Goal: Task Accomplishment & Management: Manage account settings

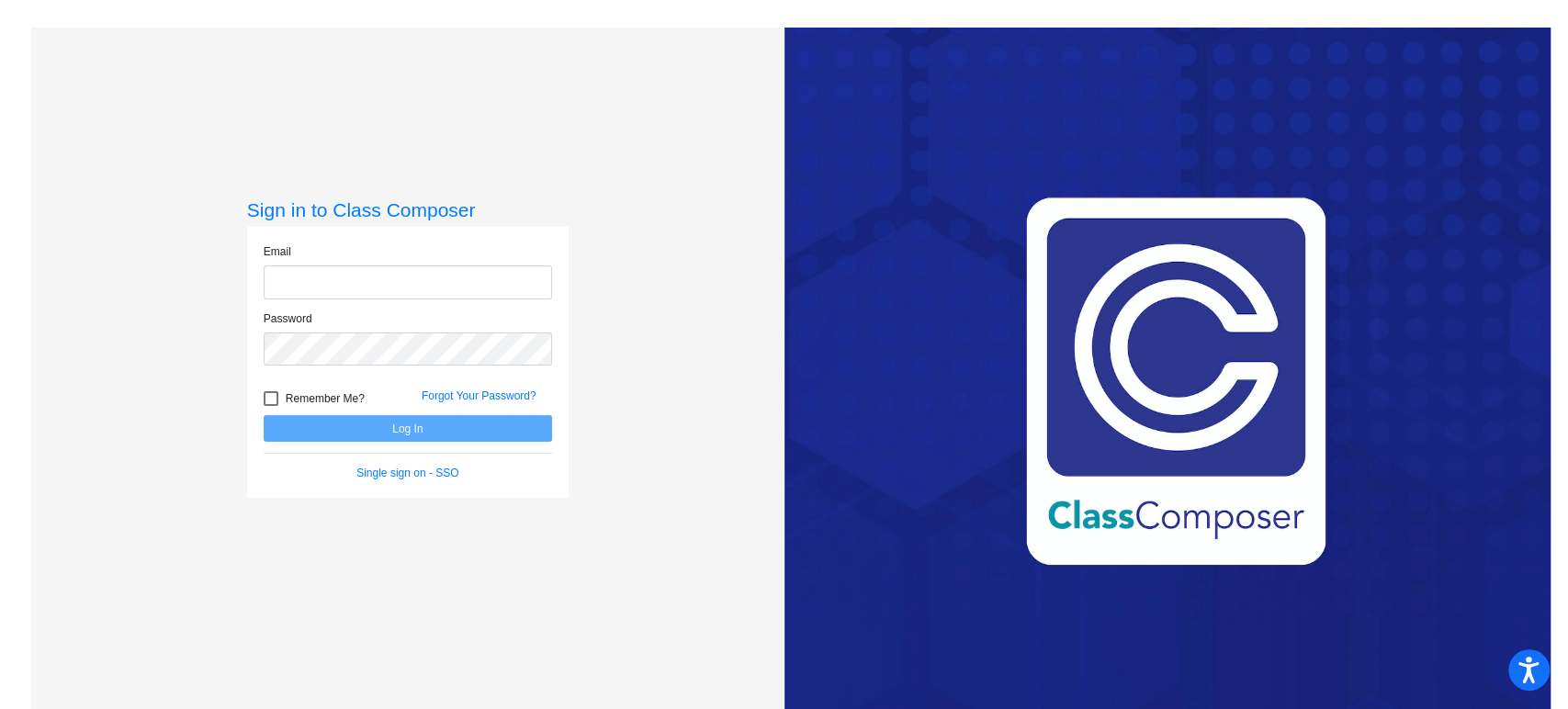
type input "[EMAIL_ADDRESS][DOMAIN_NAME]"
click at [329, 425] on button "Log In" at bounding box center [408, 429] width 289 height 27
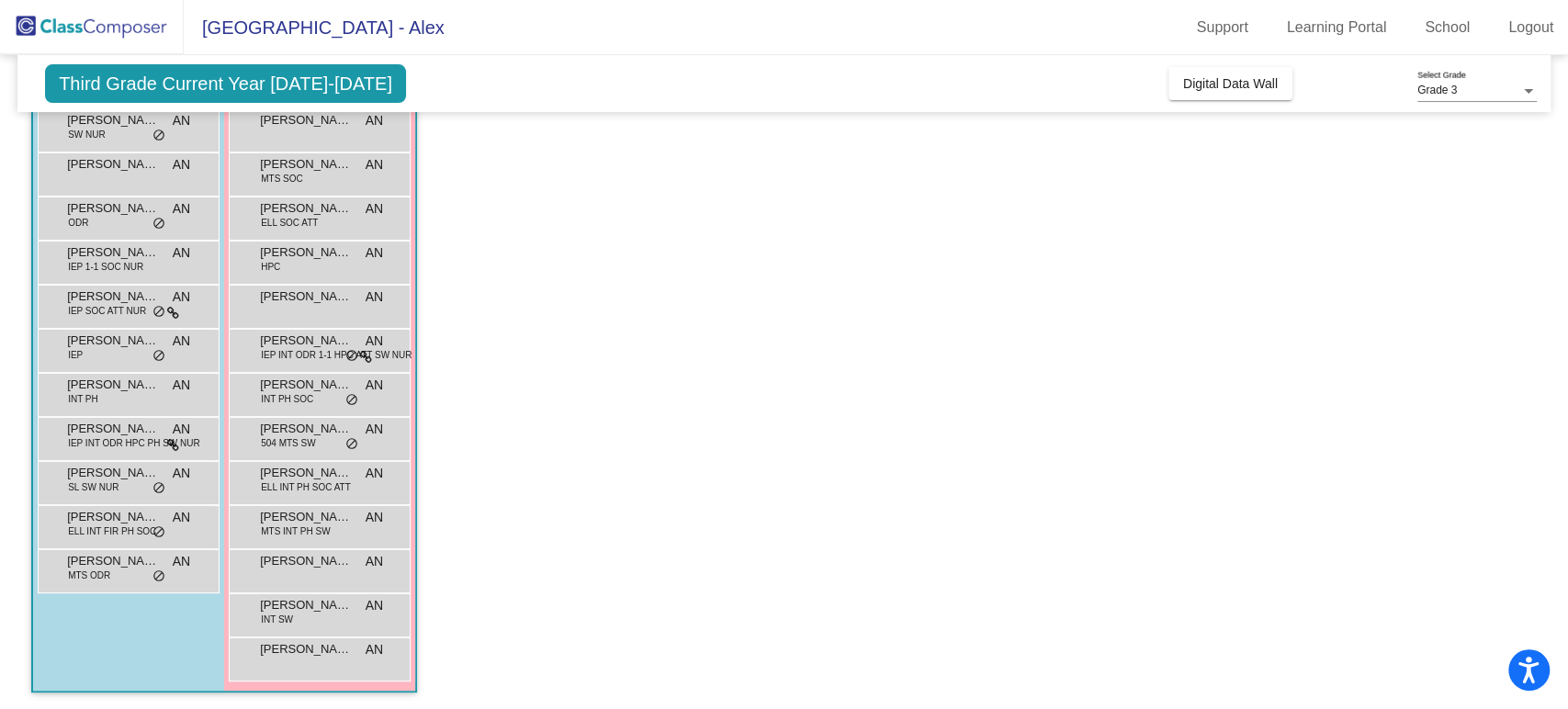
scroll to position [129, 0]
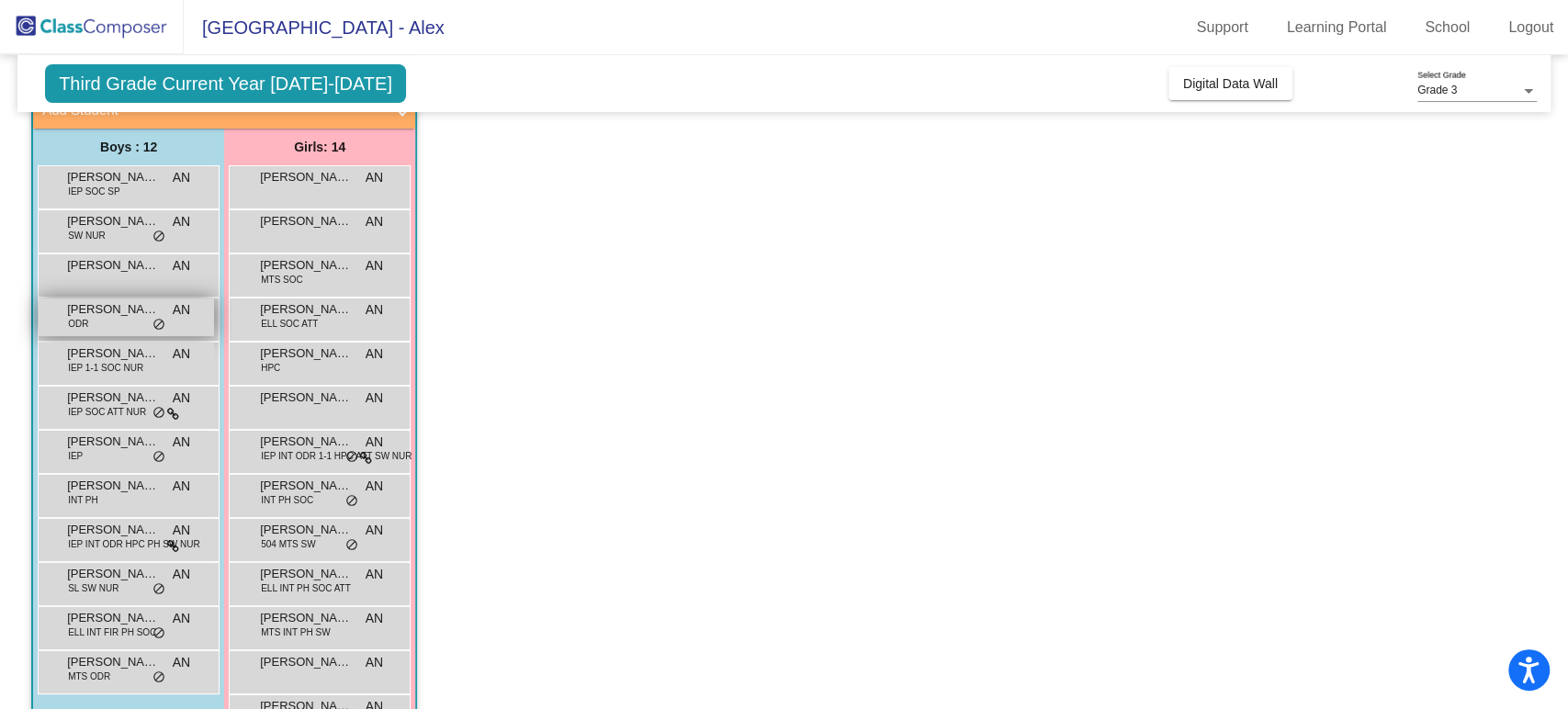
click at [139, 323] on div "[PERSON_NAME] ODR AN lock do_not_disturb_alt" at bounding box center [126, 318] width 175 height 38
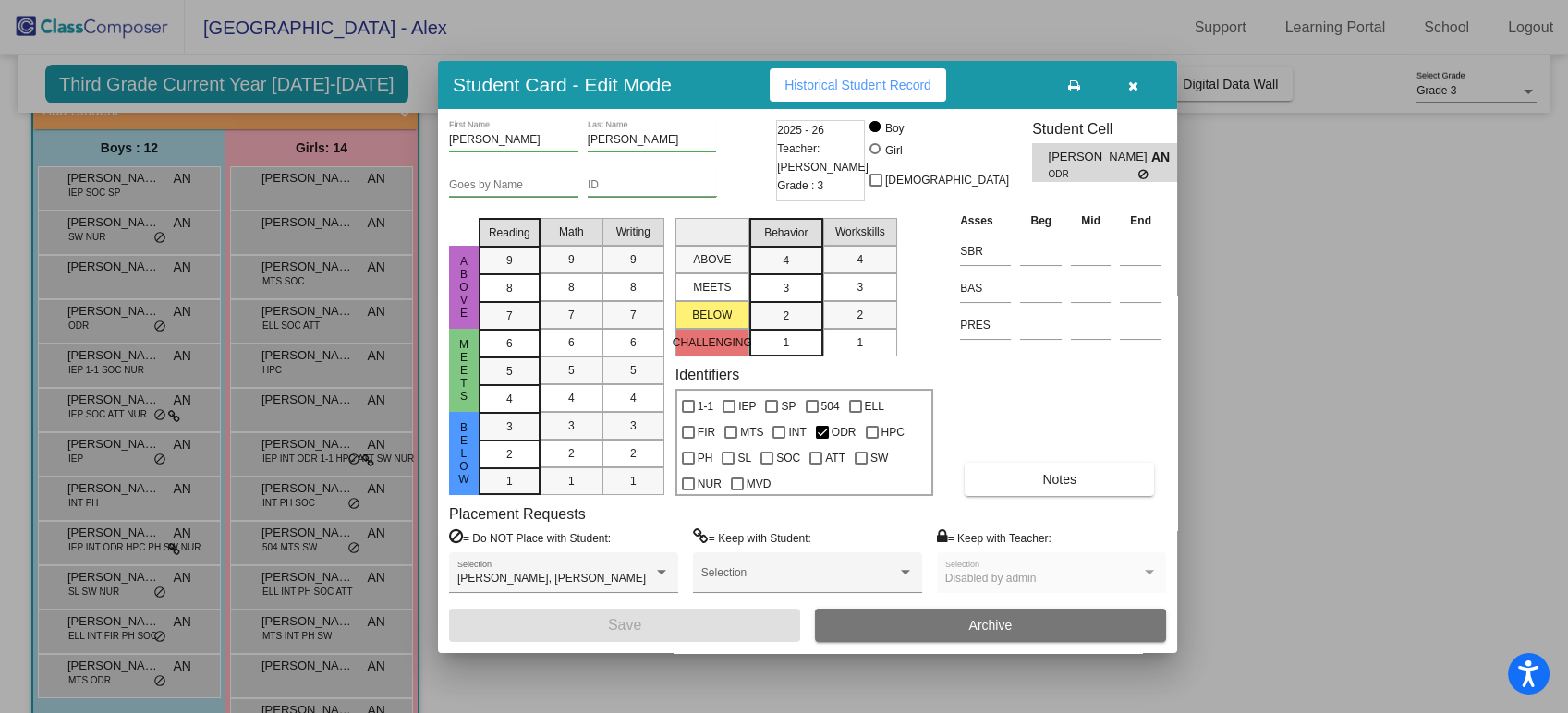
click at [1123, 89] on button "button" at bounding box center [1133, 85] width 59 height 33
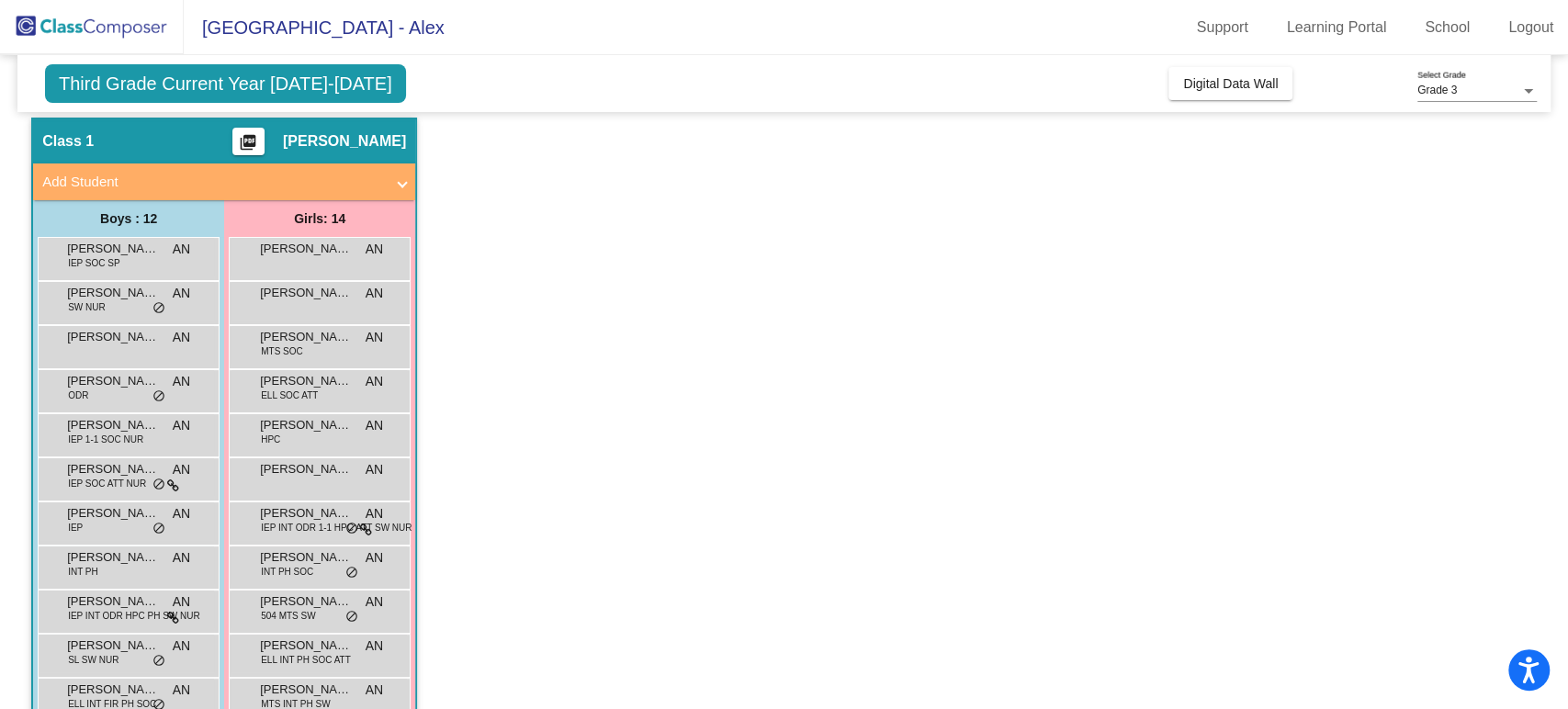
scroll to position [0, 0]
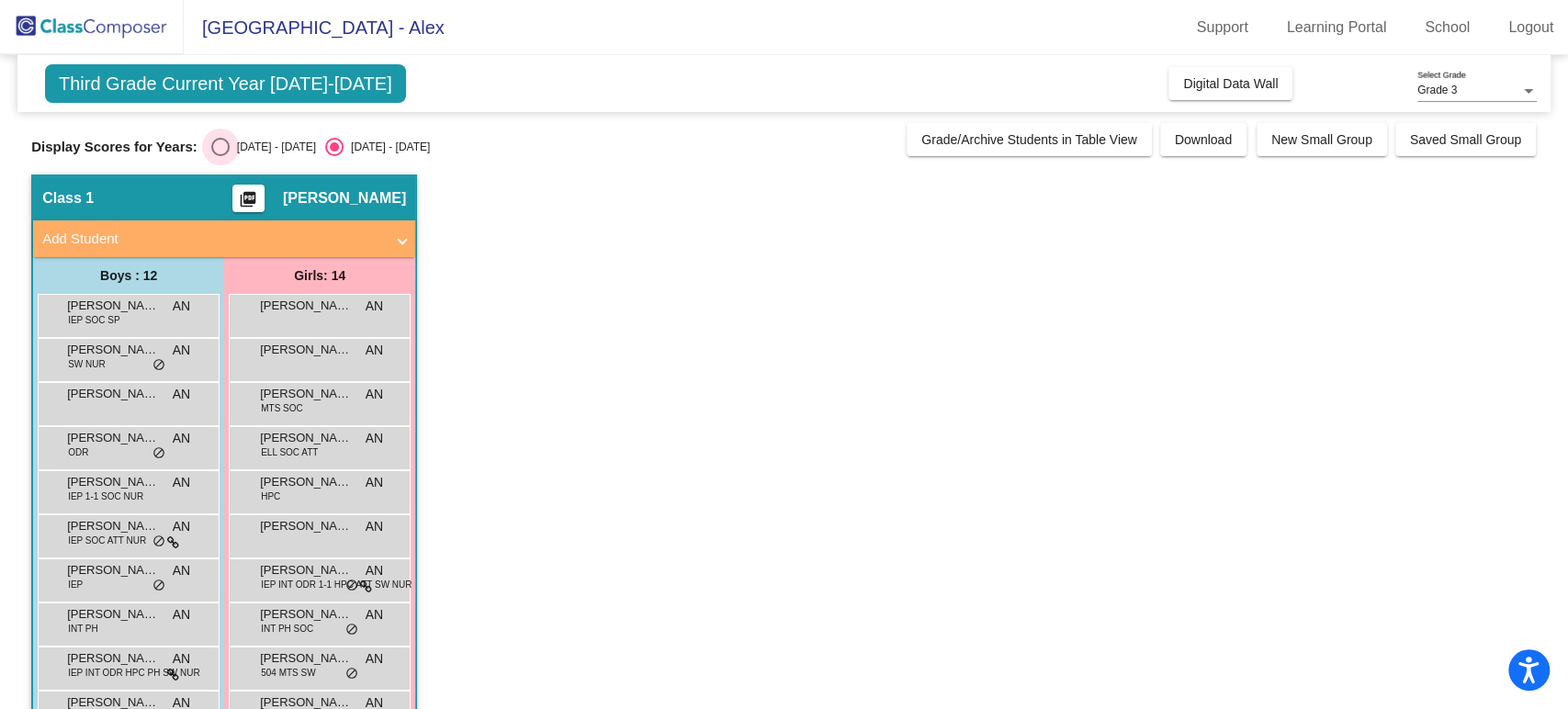
click at [244, 145] on div "[DATE] - [DATE]" at bounding box center [273, 147] width 86 height 16
click at [220, 156] on input "[DATE] - [DATE]" at bounding box center [220, 156] width 1 height 1
radio input "true"
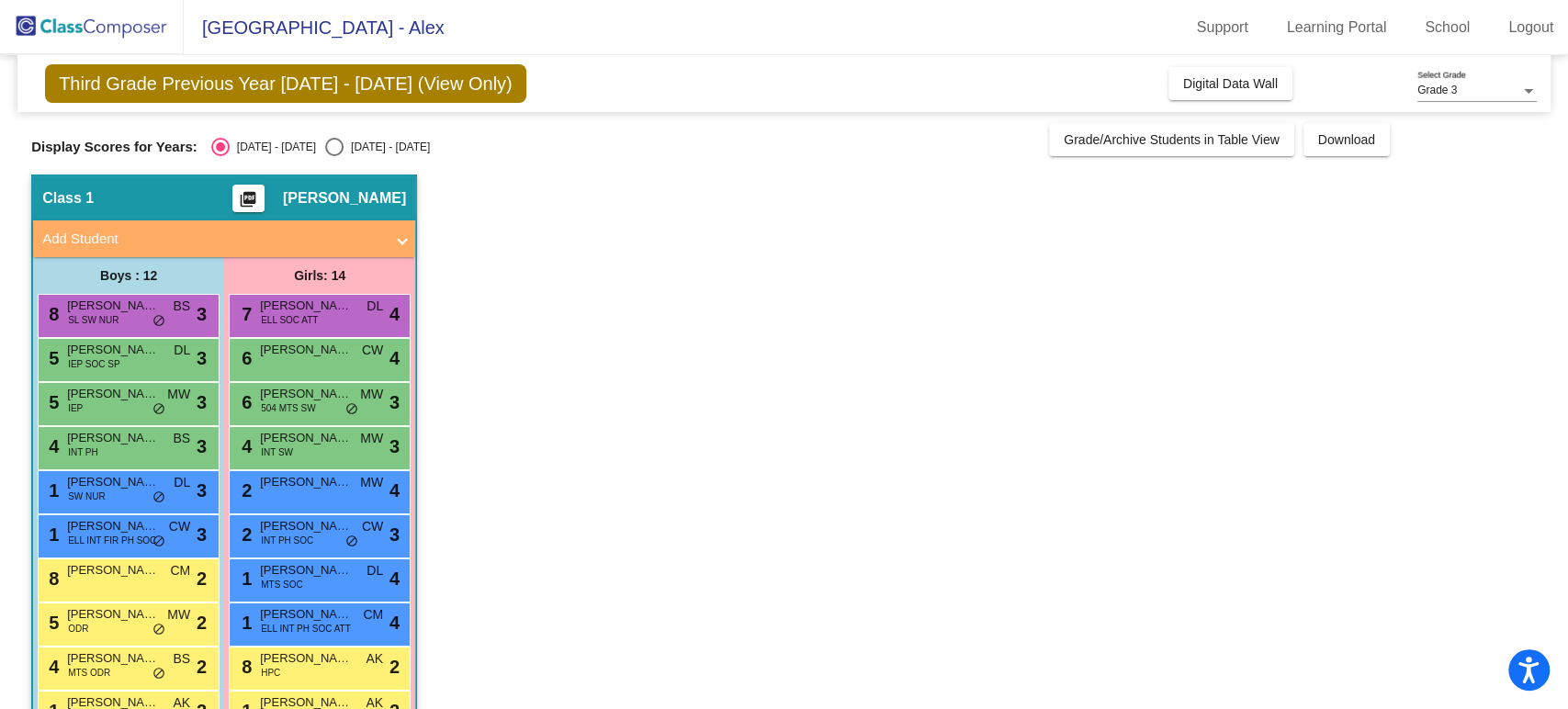
scroll to position [102, 0]
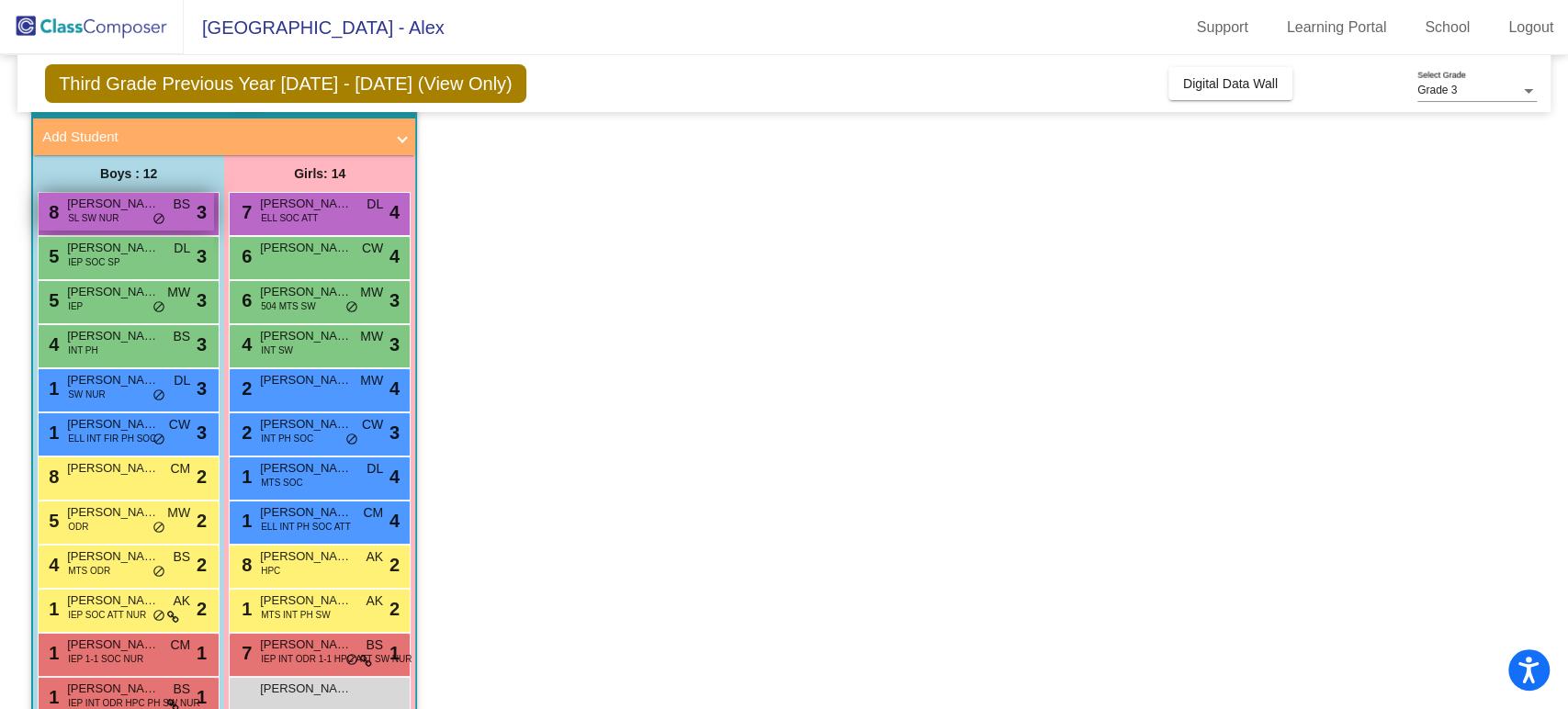
click at [135, 228] on div "8 [PERSON_NAME] [PERSON_NAME] SW NUR BS lock do_not_disturb_alt 3" at bounding box center [126, 212] width 175 height 38
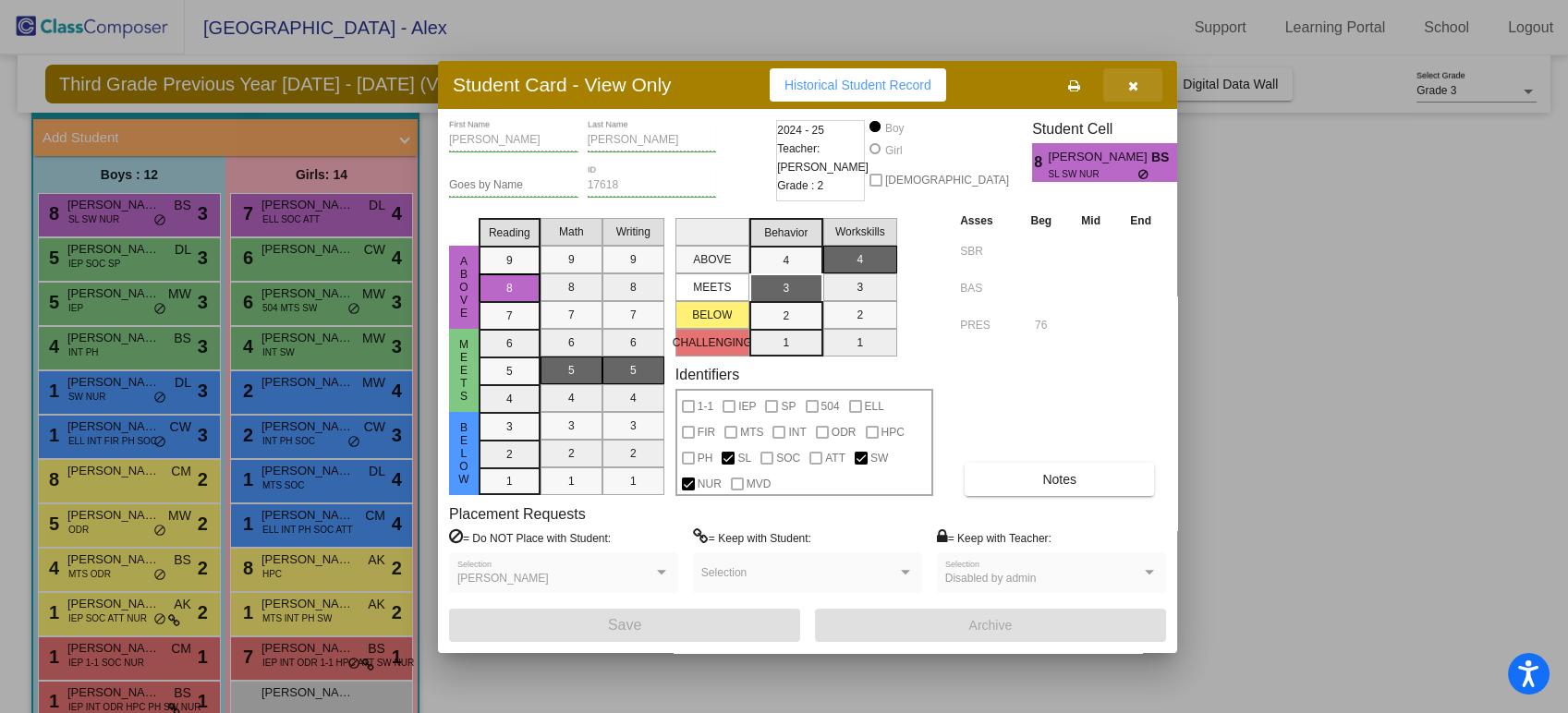
click at [1126, 86] on button "button" at bounding box center [1133, 85] width 59 height 33
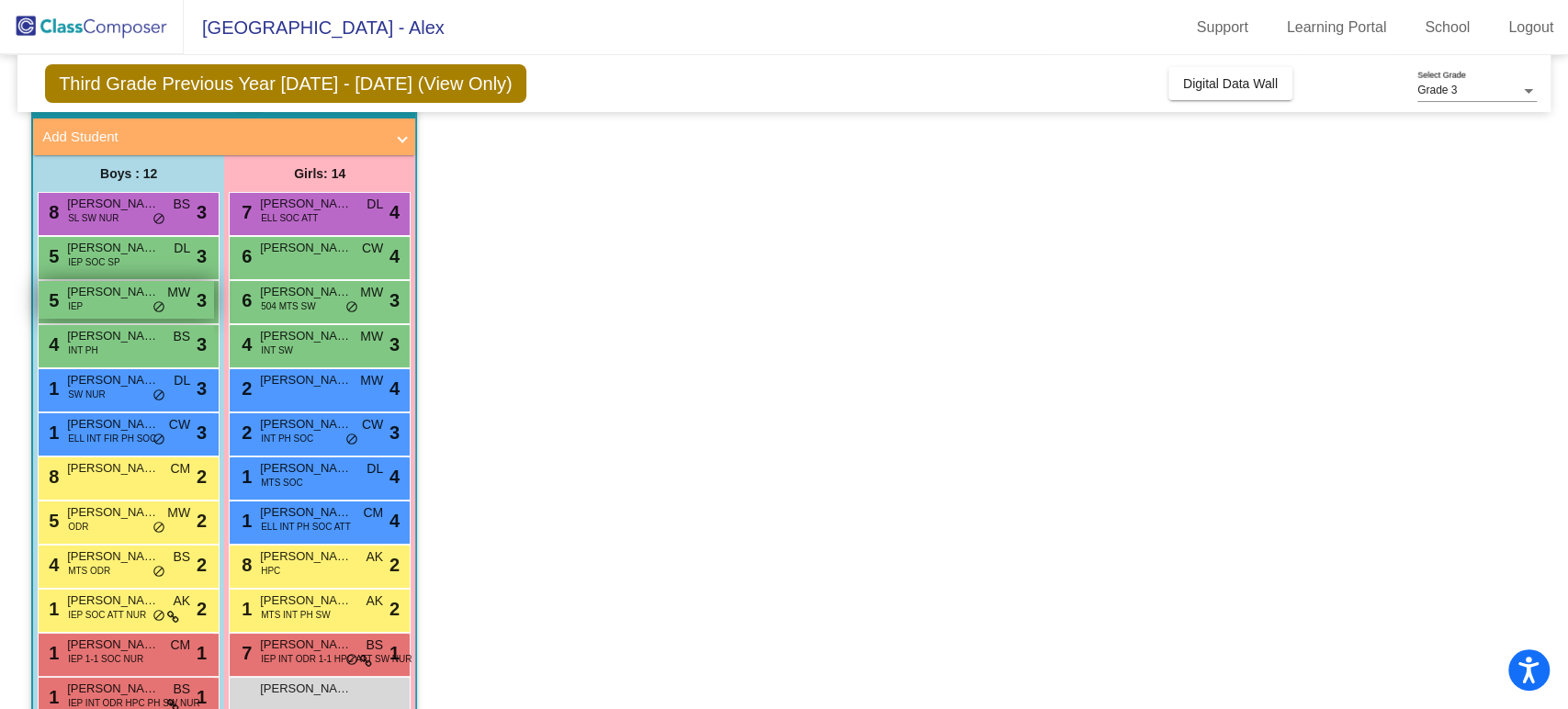
click at [131, 304] on div "5 [PERSON_NAME] IEP MW lock do_not_disturb_alt 3" at bounding box center [126, 300] width 175 height 38
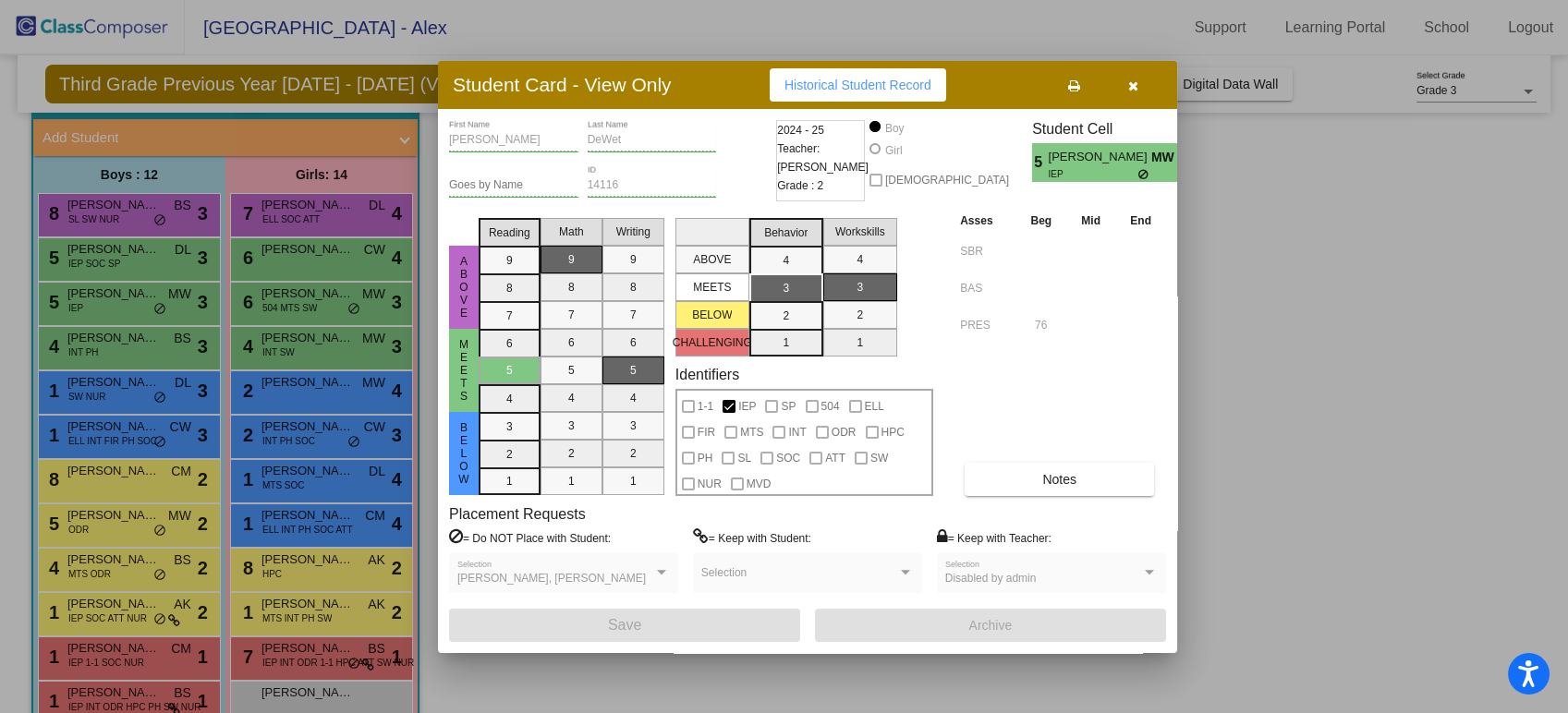
click at [1132, 85] on icon "button" at bounding box center [1133, 86] width 10 height 13
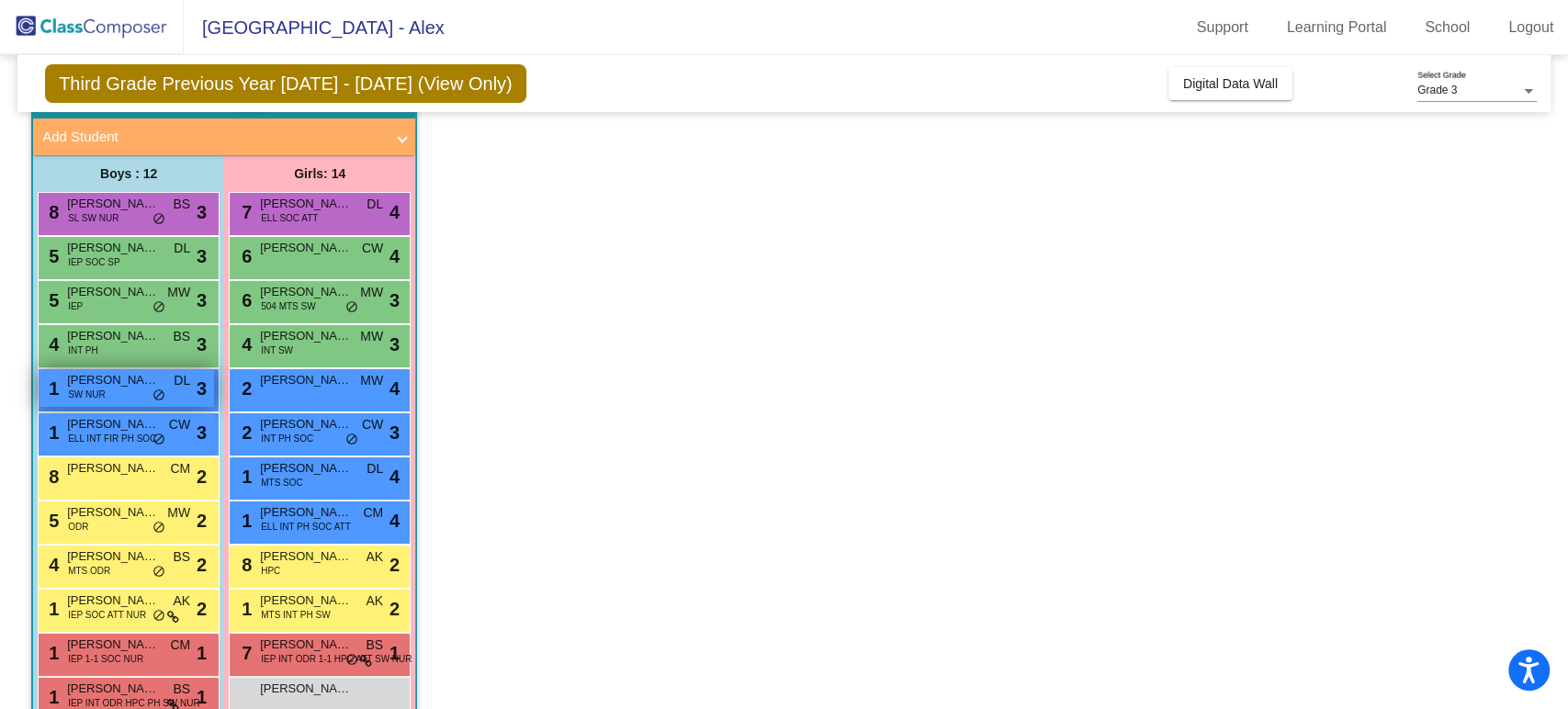
click at [136, 393] on div "1 [PERSON_NAME] SW [PERSON_NAME] lock do_not_disturb_alt 3" at bounding box center [126, 388] width 175 height 38
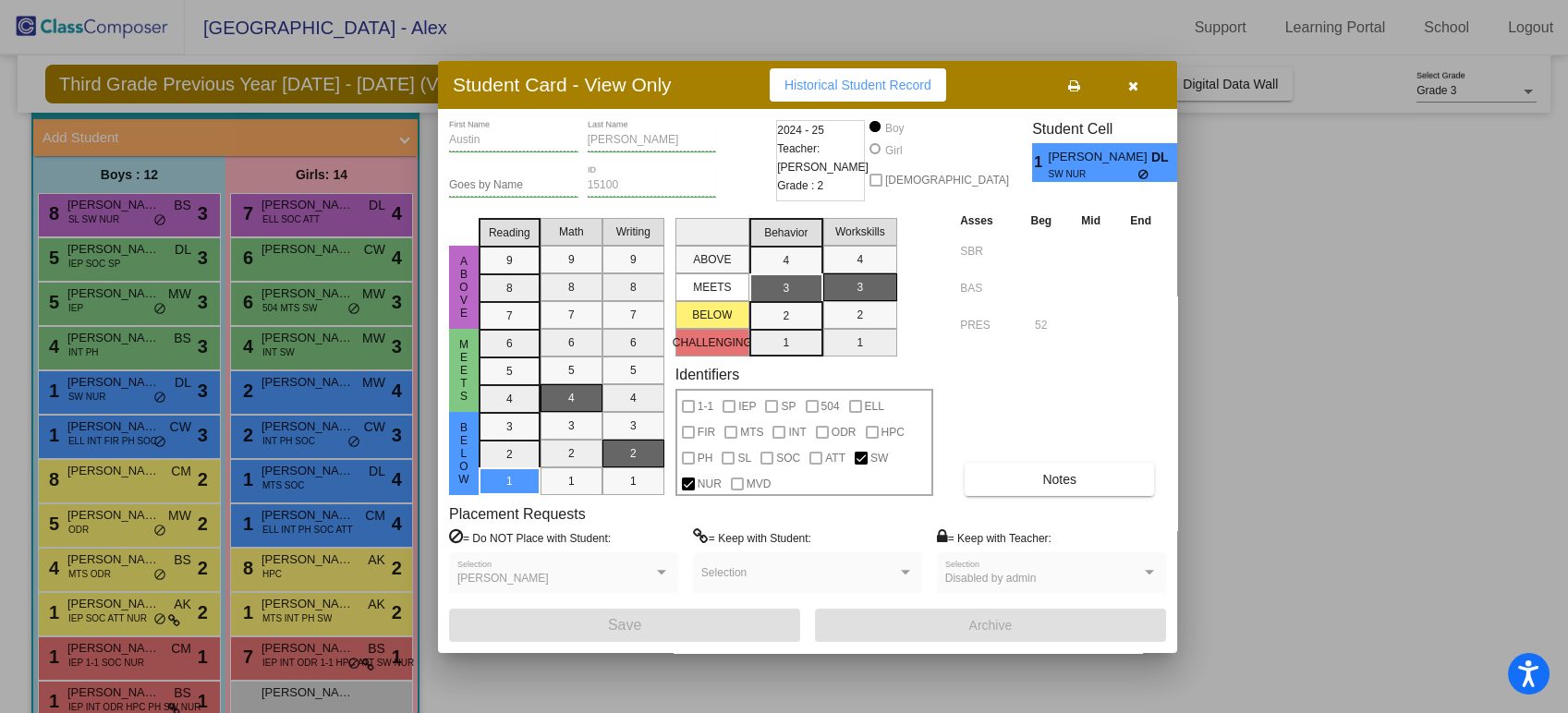
click at [1138, 92] on button "button" at bounding box center [1133, 85] width 59 height 33
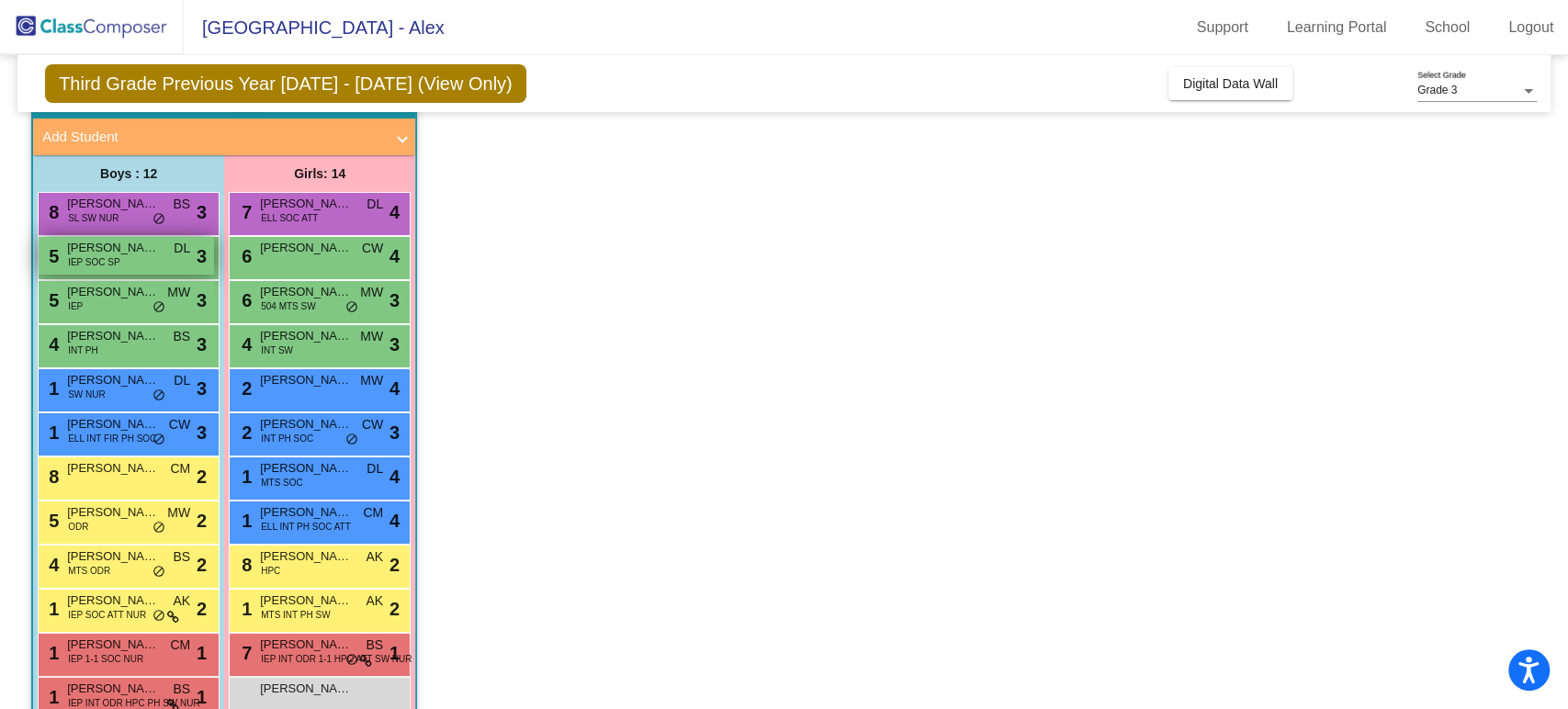
click at [140, 256] on span "[PERSON_NAME]" at bounding box center [113, 247] width 92 height 18
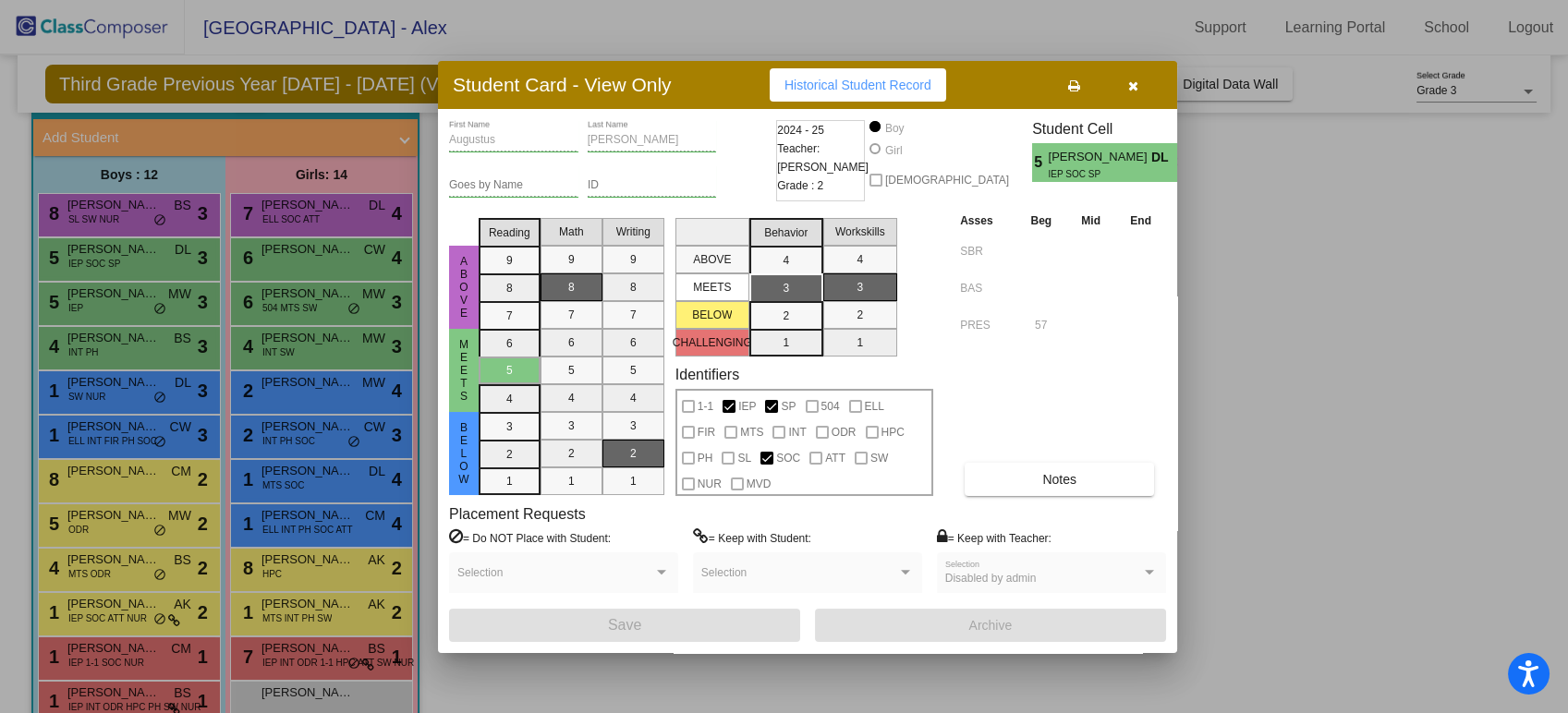
click at [1138, 92] on button "button" at bounding box center [1133, 85] width 59 height 33
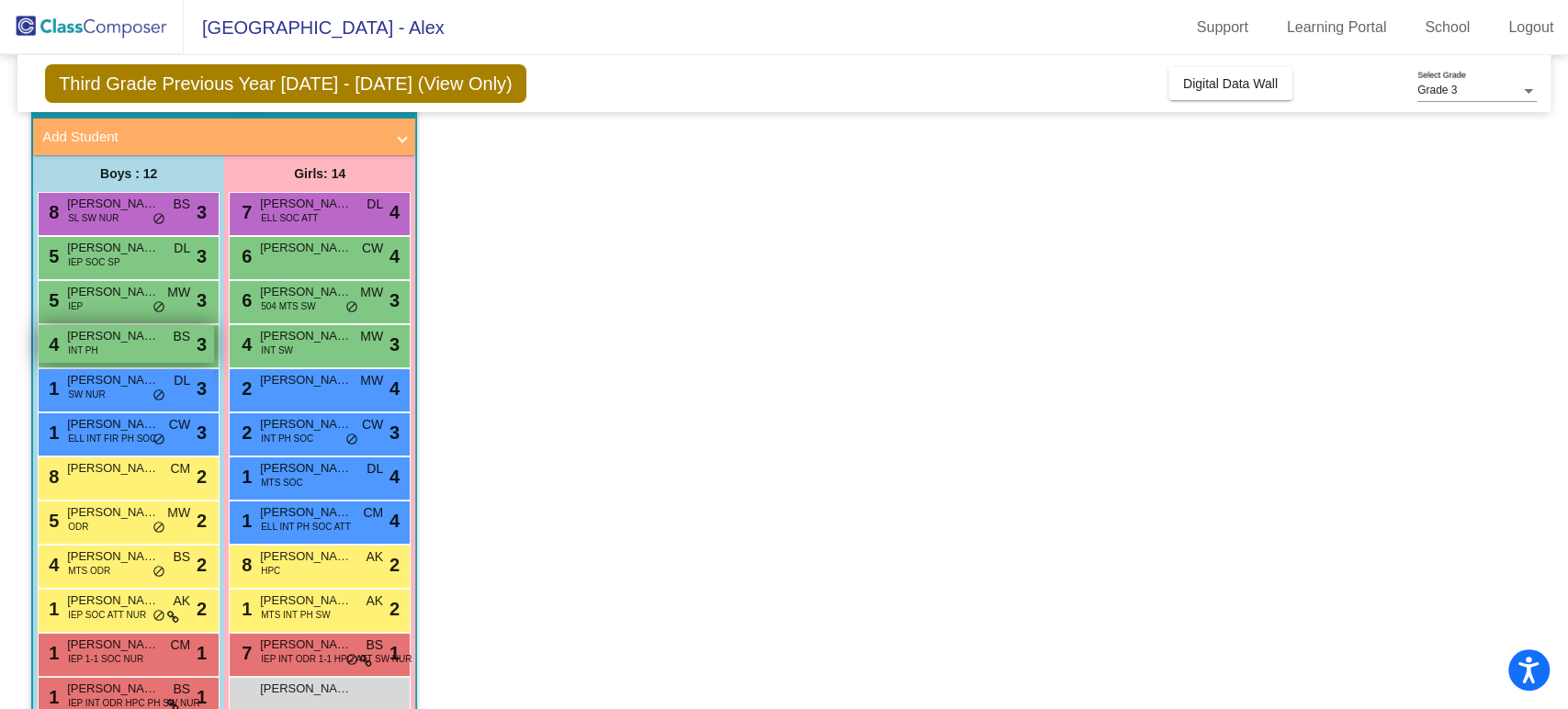
click at [121, 349] on div "4 [PERSON_NAME] INT PH BS lock do_not_disturb_alt 3" at bounding box center [126, 345] width 175 height 38
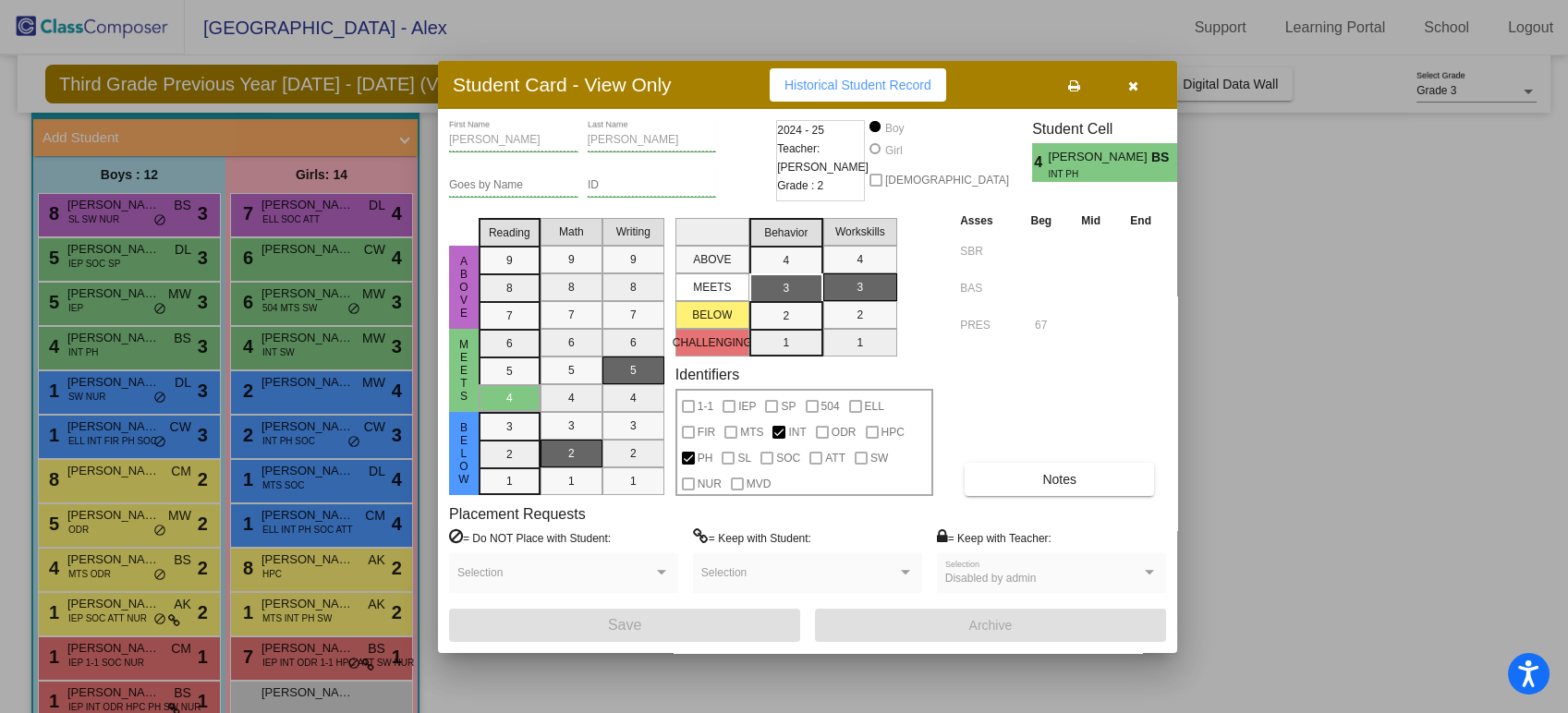
click at [1132, 79] on icon "button" at bounding box center [1133, 86] width 10 height 13
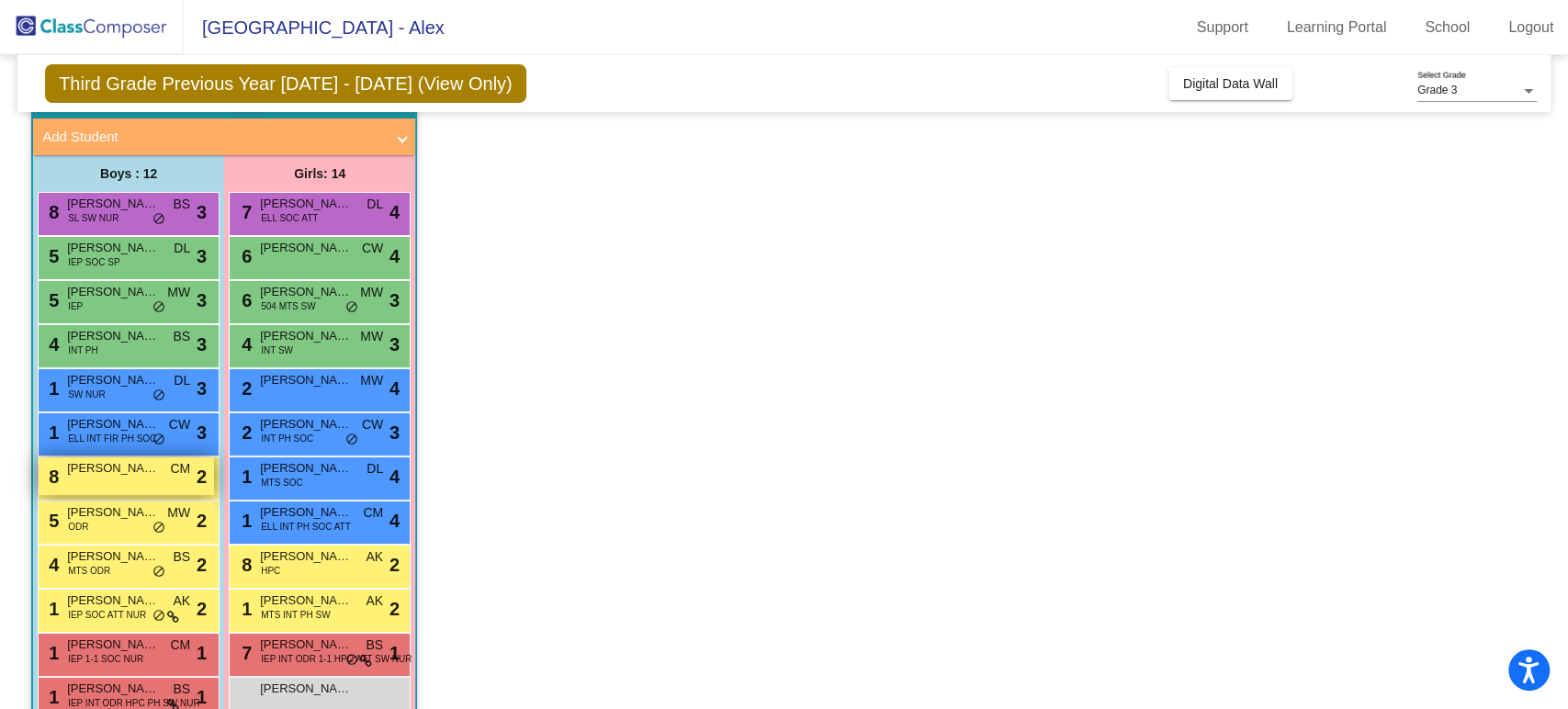
click at [140, 484] on div "8 [PERSON_NAME] [PERSON_NAME] lock do_not_disturb_alt 2" at bounding box center [126, 476] width 175 height 38
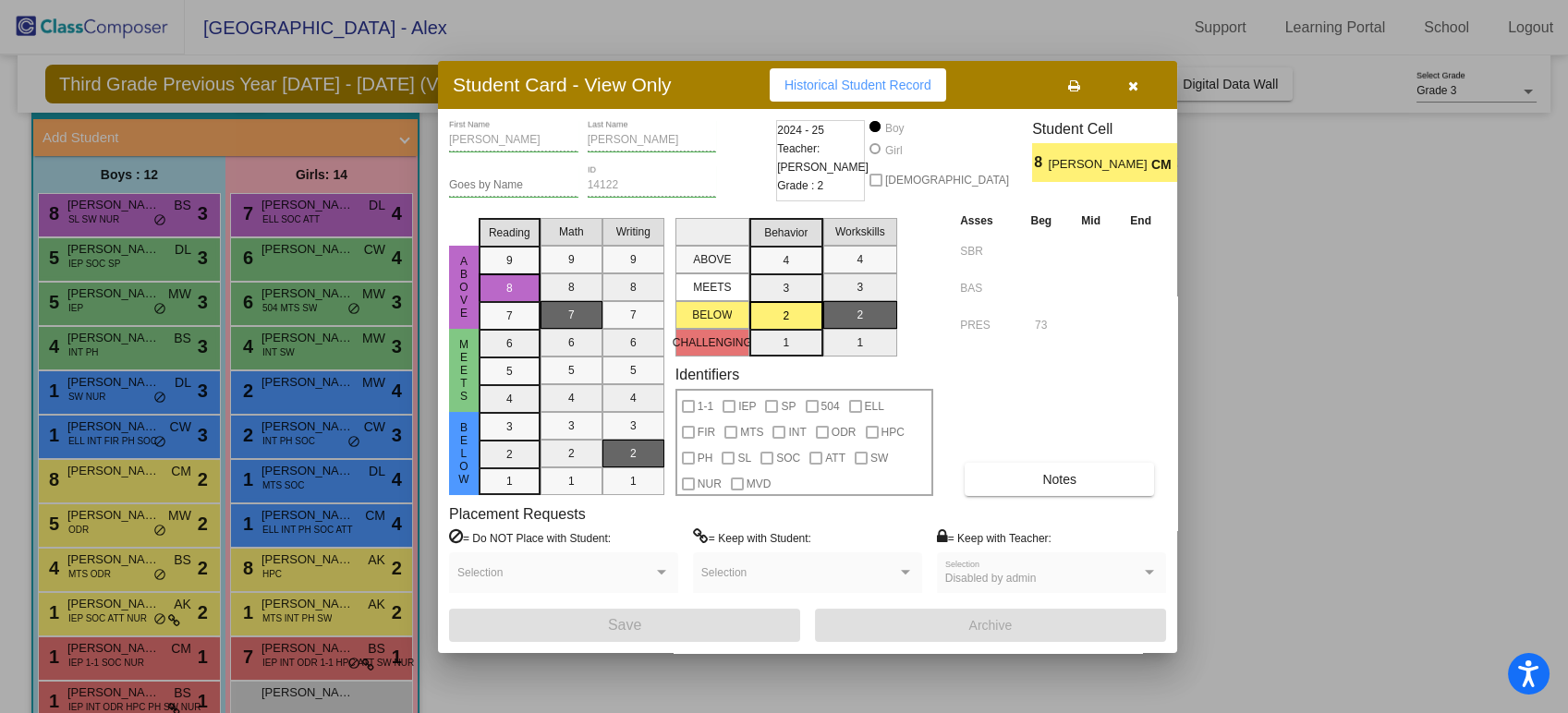
click at [1123, 85] on button "button" at bounding box center [1133, 85] width 59 height 33
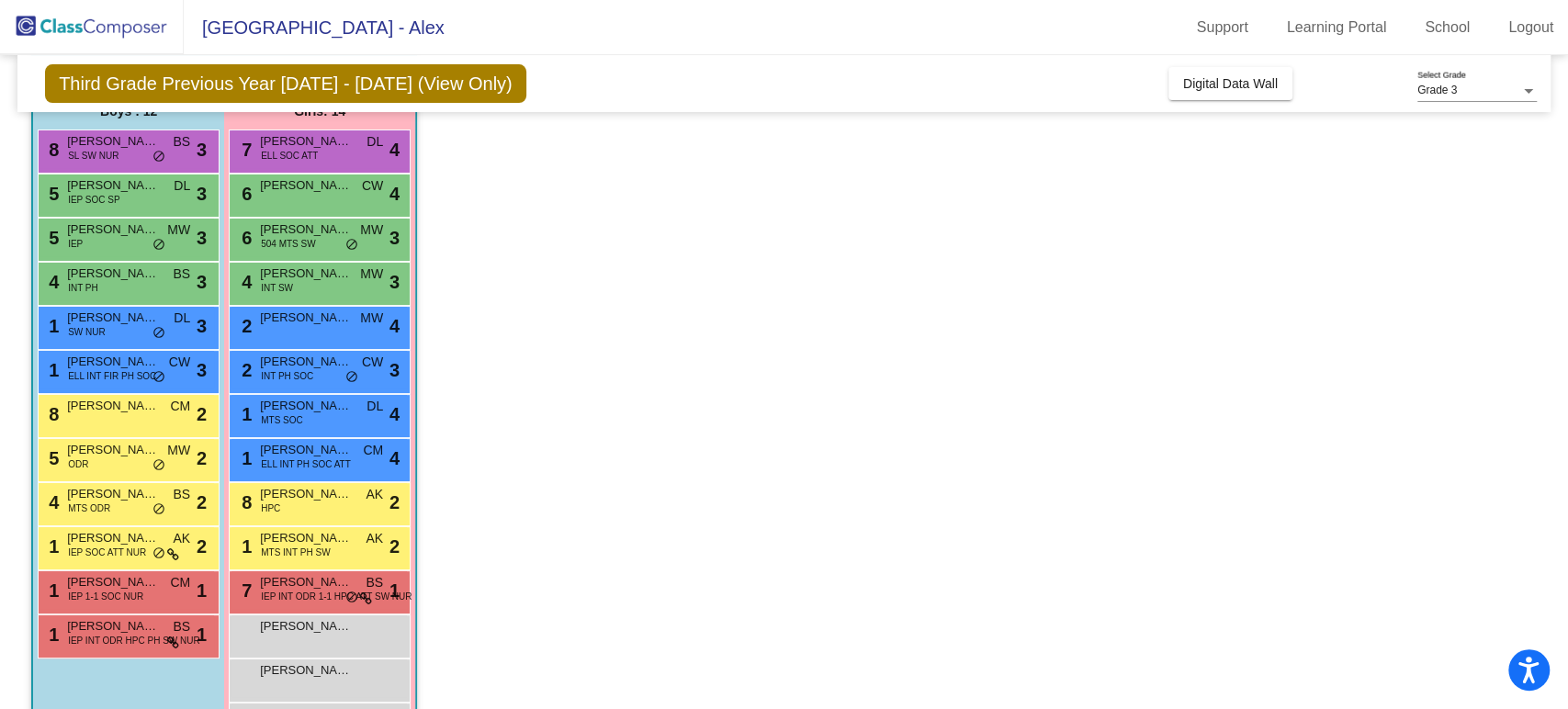
scroll to position [230, 0]
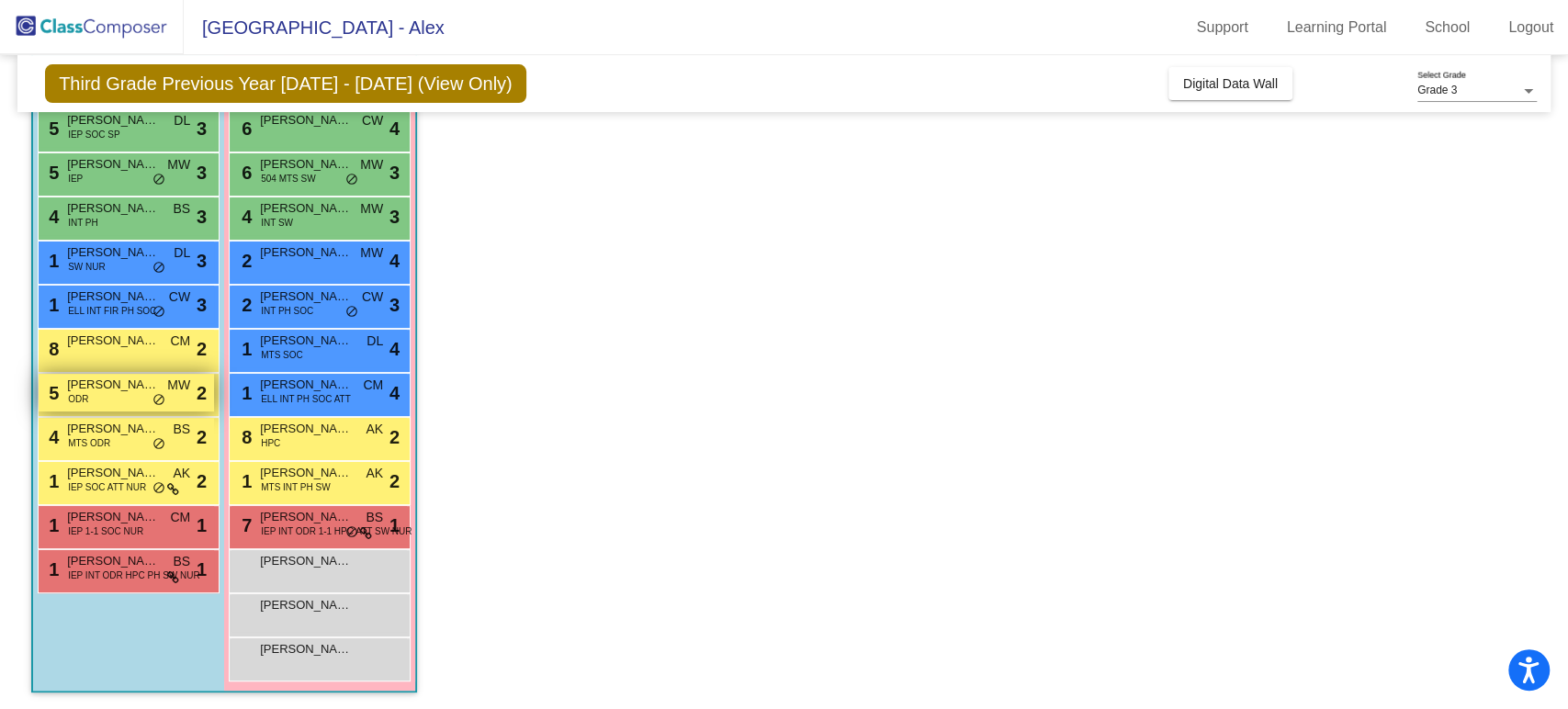
click at [120, 394] on div "5 [PERSON_NAME] ODR MW lock do_not_disturb_alt 2" at bounding box center [126, 393] width 175 height 38
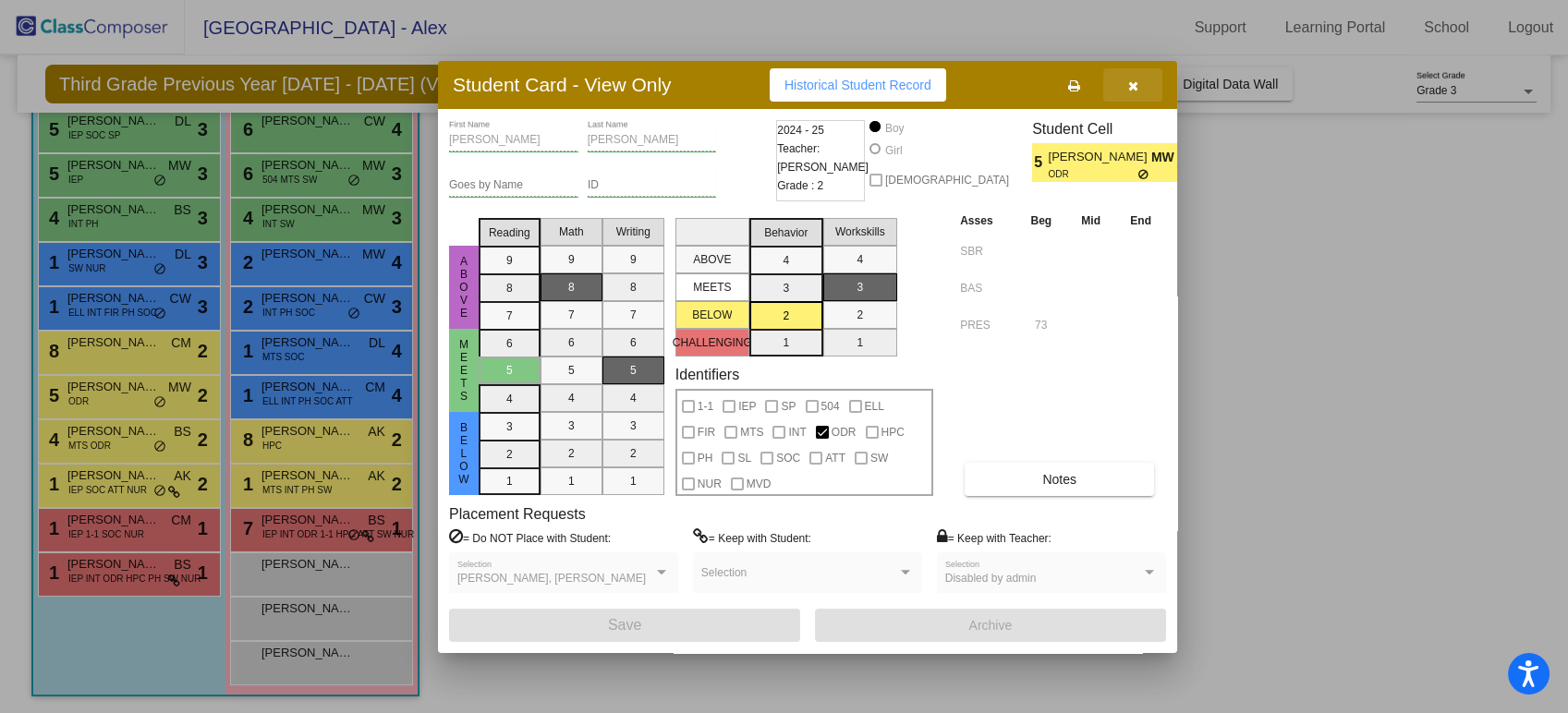
click at [1129, 84] on icon "button" at bounding box center [1133, 86] width 10 height 13
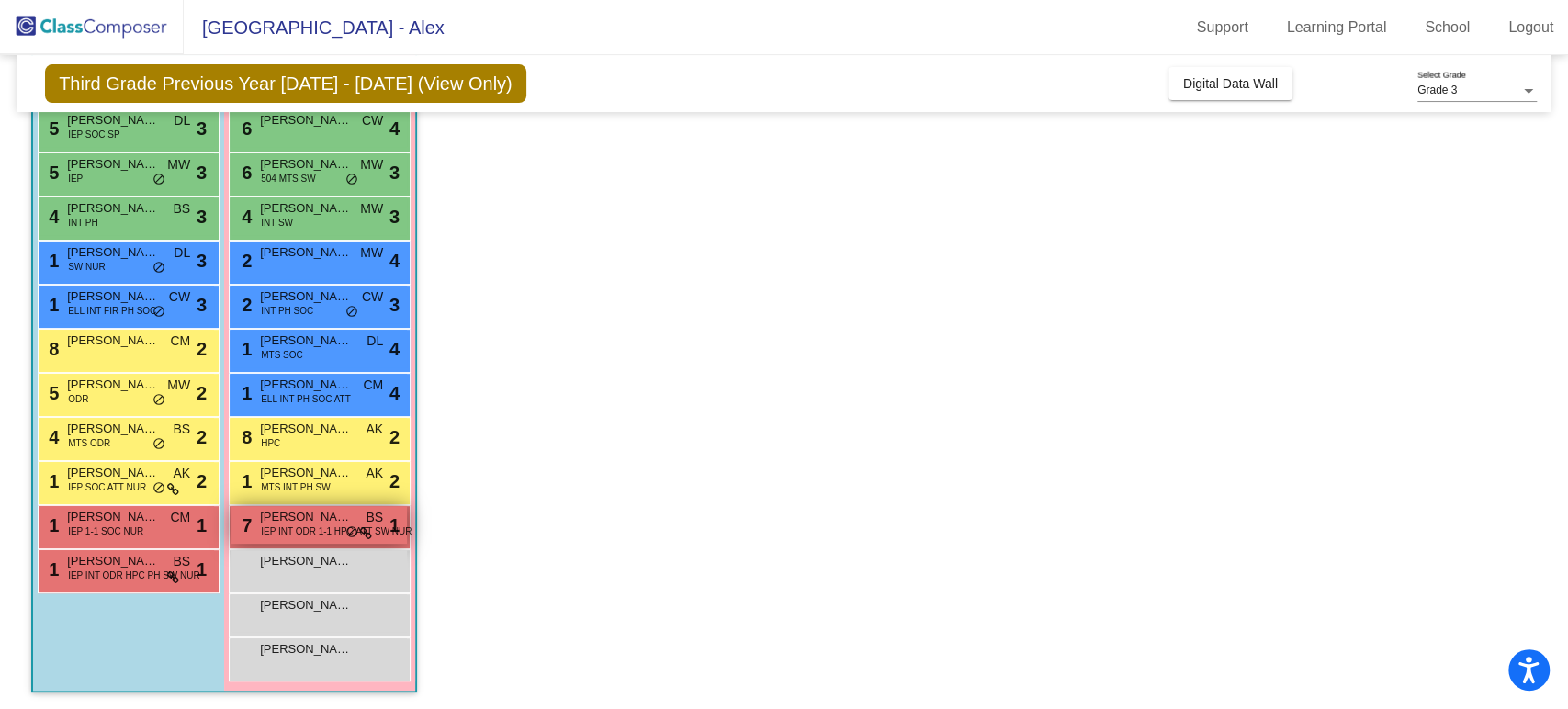
click at [265, 535] on span "IEP INT ODR 1-1 HPC ATT SW NUR" at bounding box center [336, 531] width 150 height 14
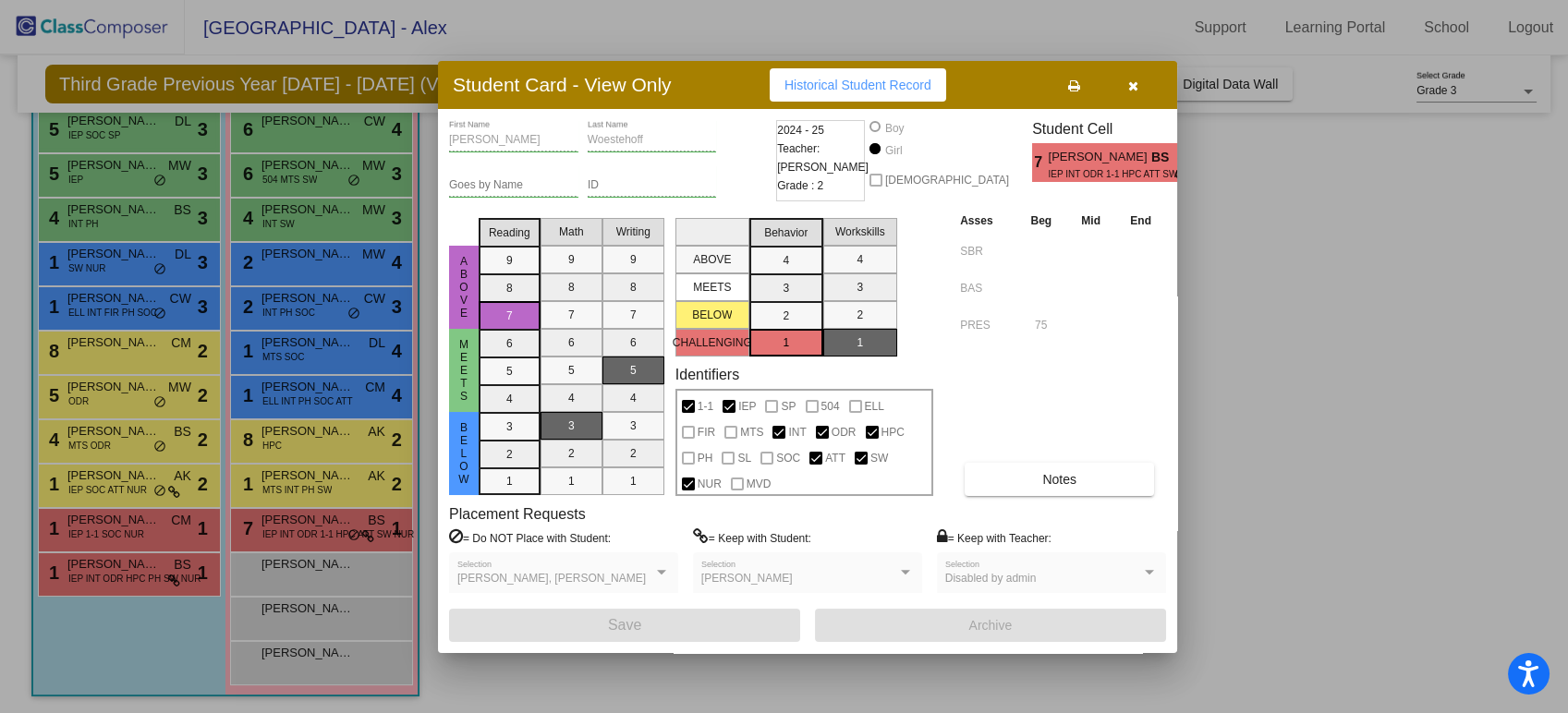
click at [1139, 79] on button "button" at bounding box center [1133, 85] width 59 height 33
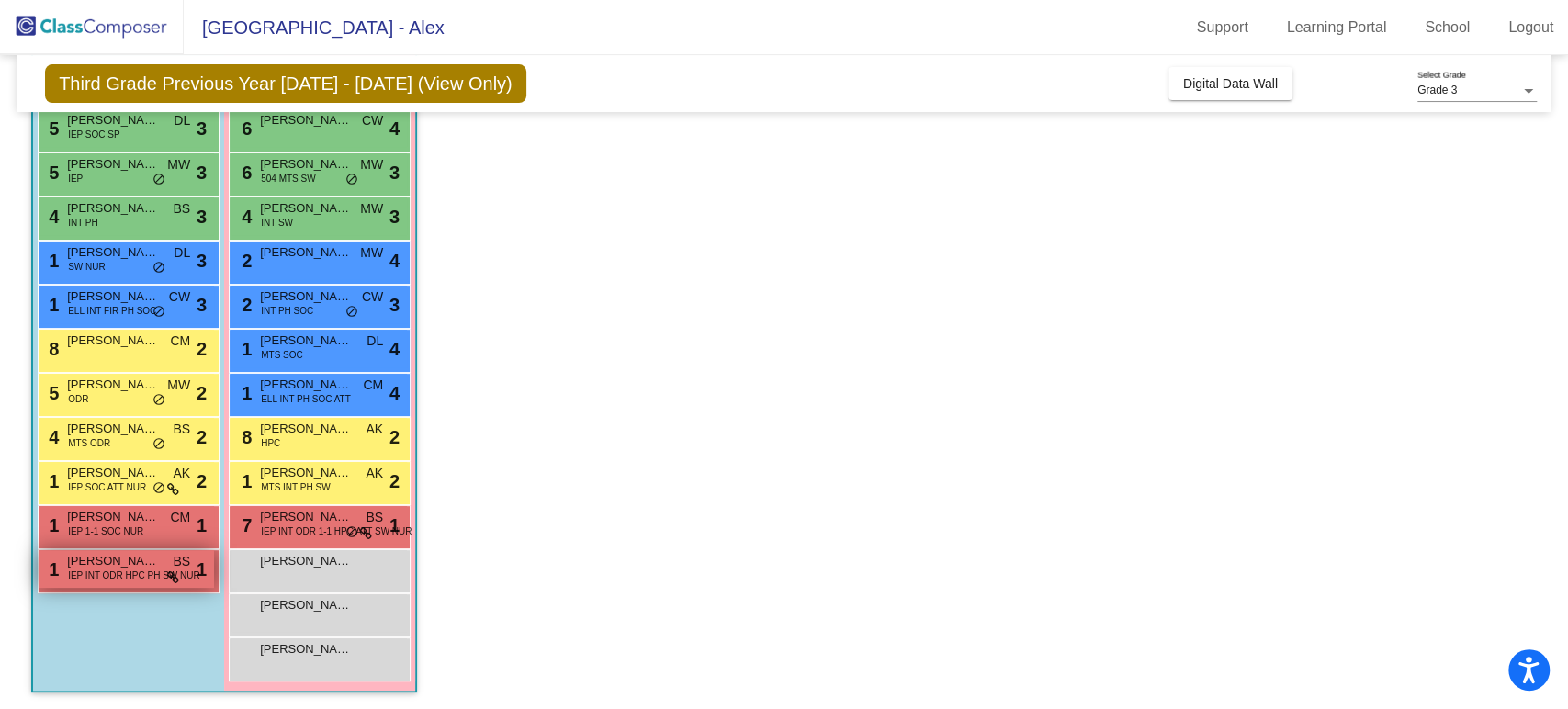
click at [101, 582] on div "1 [PERSON_NAME] IEP INT ODR HPC PH SW NUR BS lock do_not_disturb_alt 1" at bounding box center [126, 570] width 175 height 38
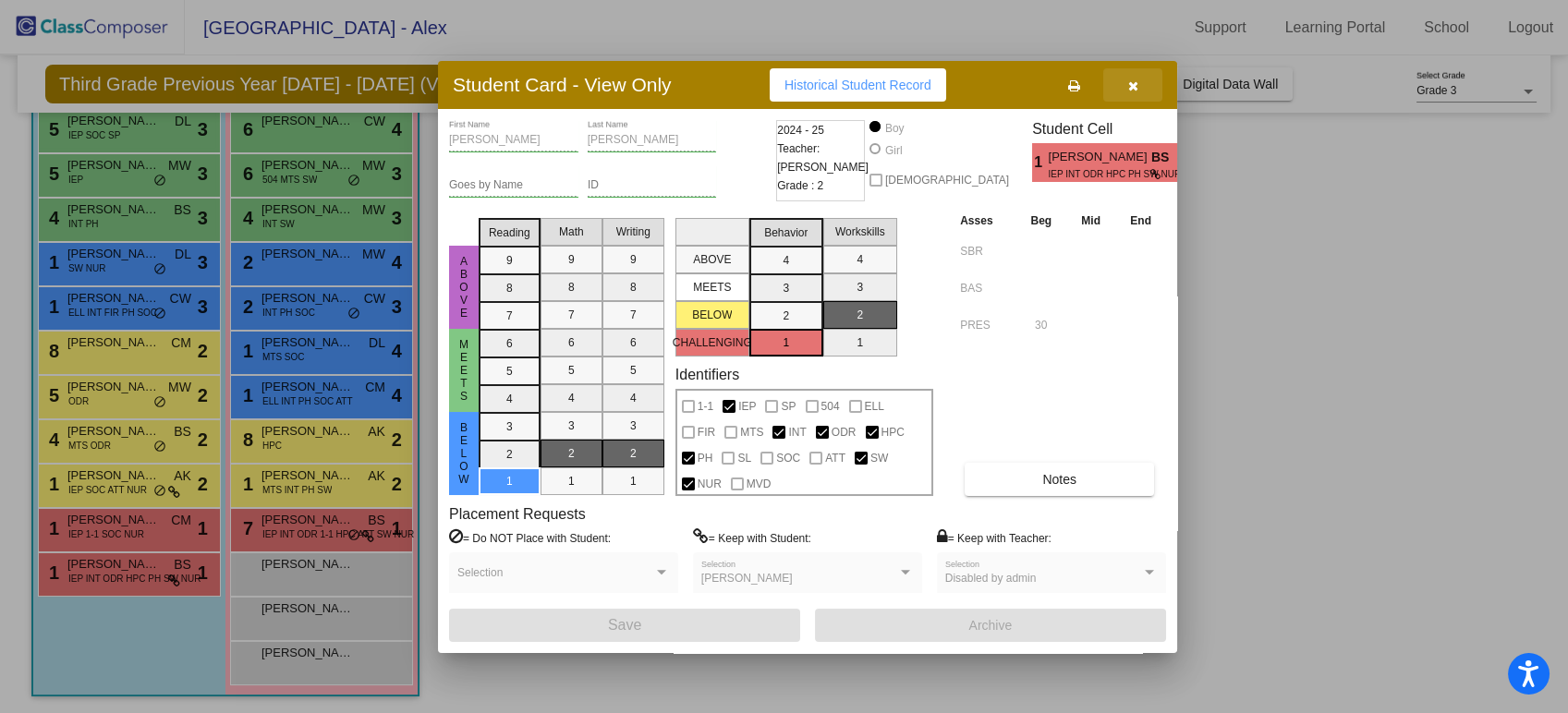
click at [1133, 89] on icon "button" at bounding box center [1133, 86] width 10 height 13
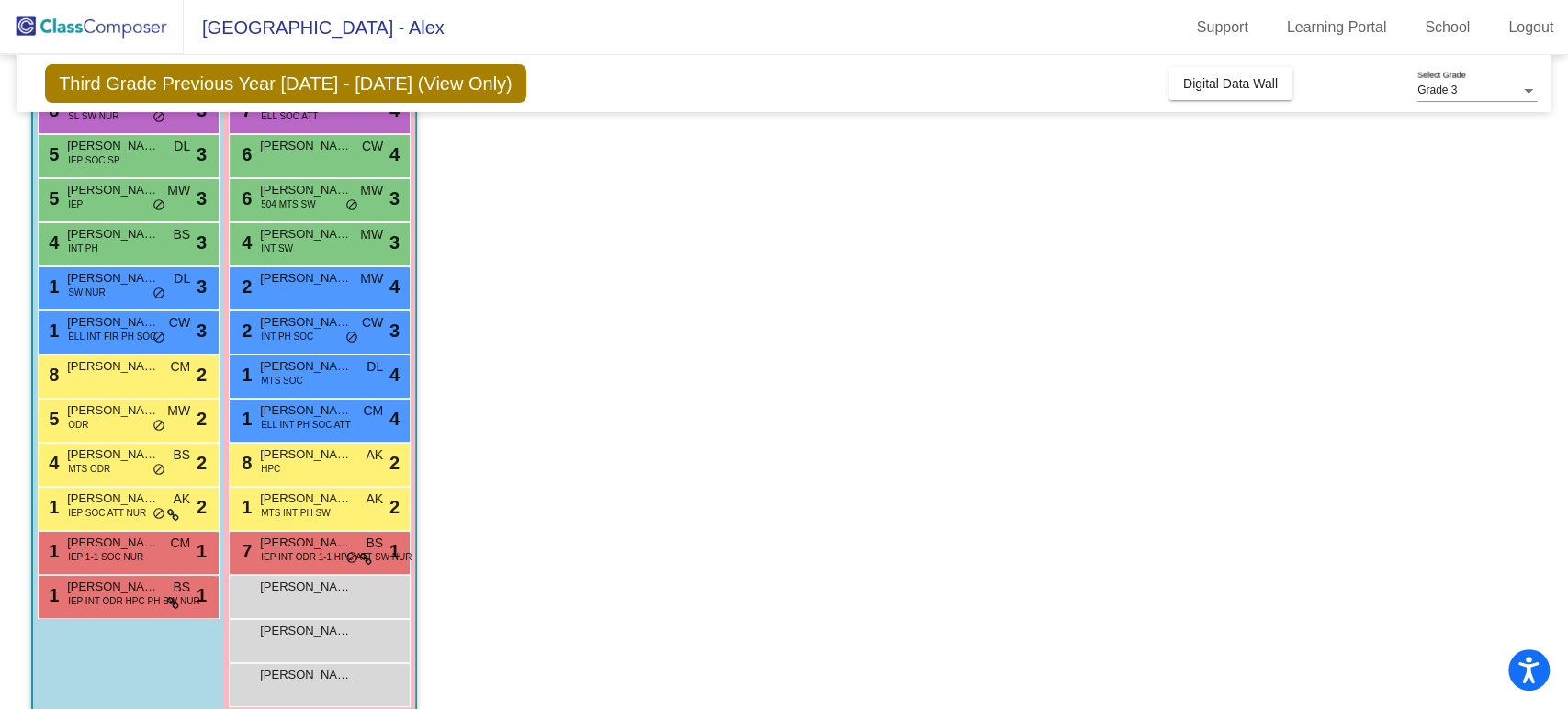
scroll to position [102, 0]
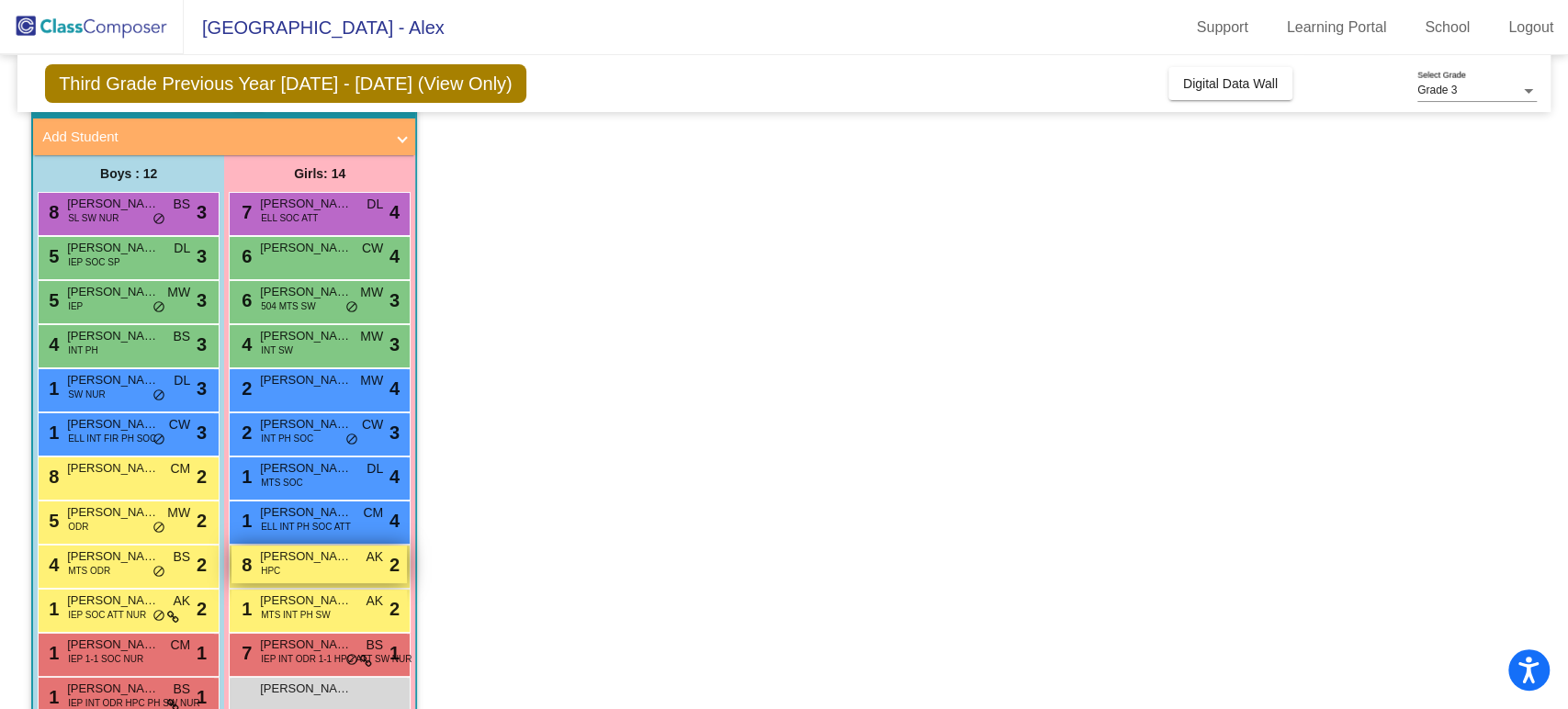
click at [325, 572] on div "8 [PERSON_NAME] HPC AK lock do_not_disturb_alt 2" at bounding box center [319, 565] width 175 height 38
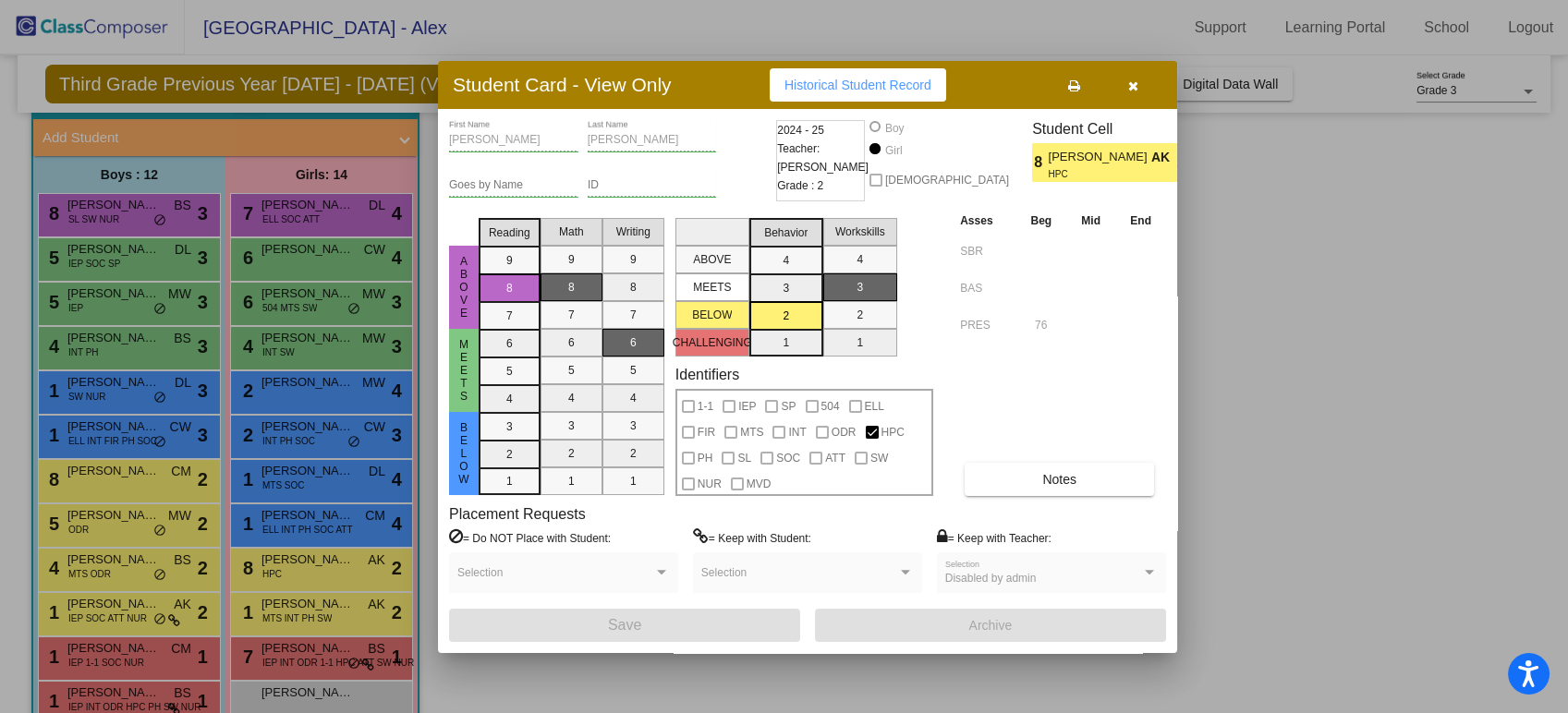
click at [1133, 91] on icon "button" at bounding box center [1133, 86] width 10 height 13
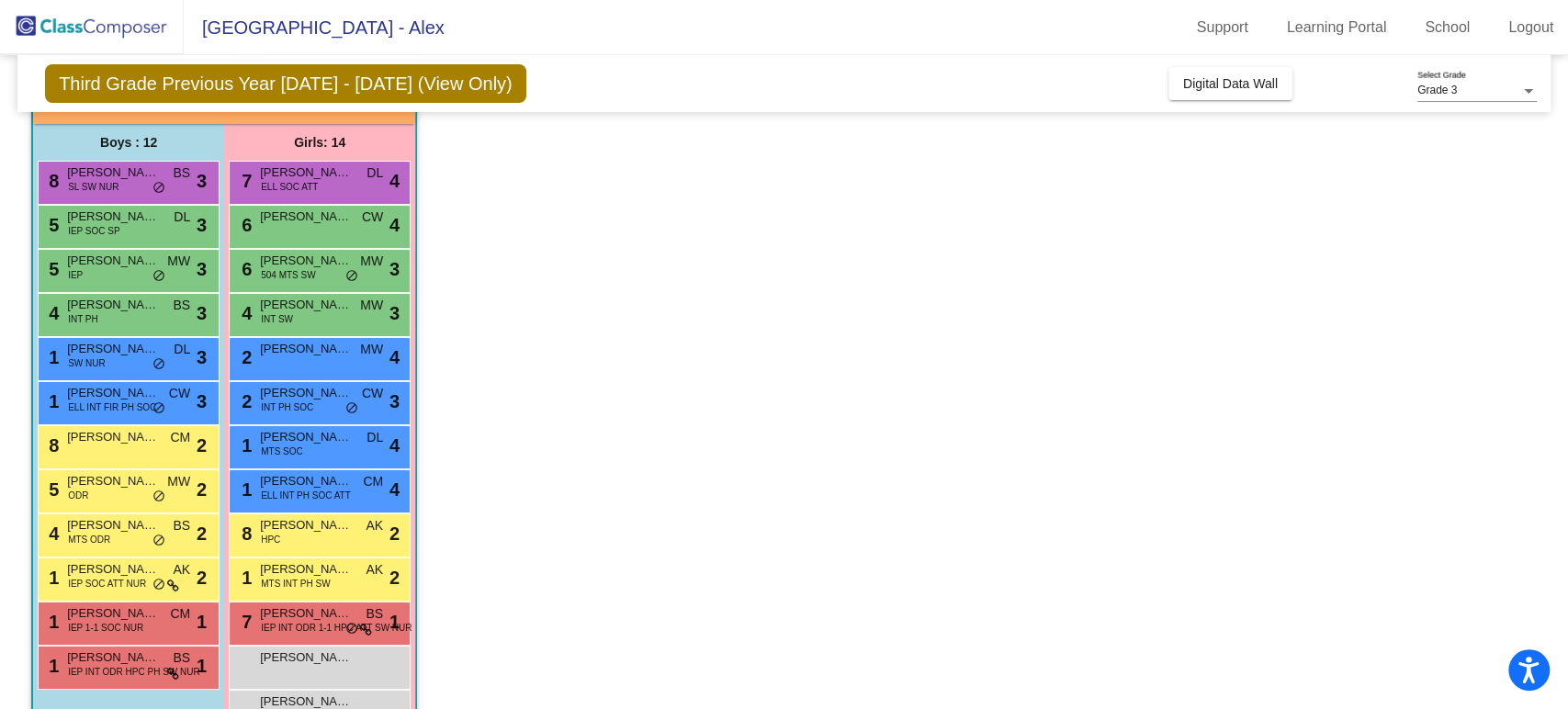
scroll to position [230, 0]
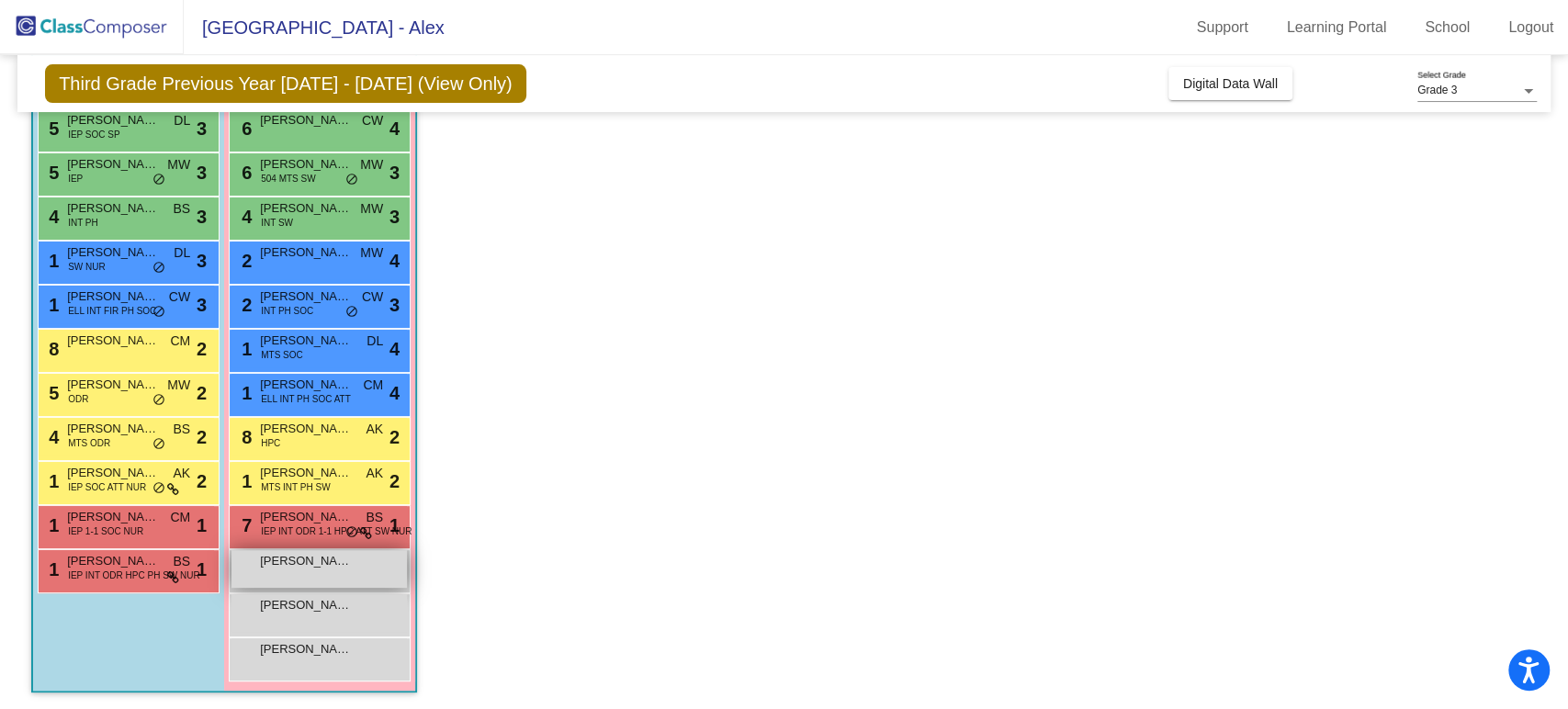
click at [380, 575] on div "[PERSON_NAME] lock do_not_disturb_alt" at bounding box center [319, 570] width 175 height 38
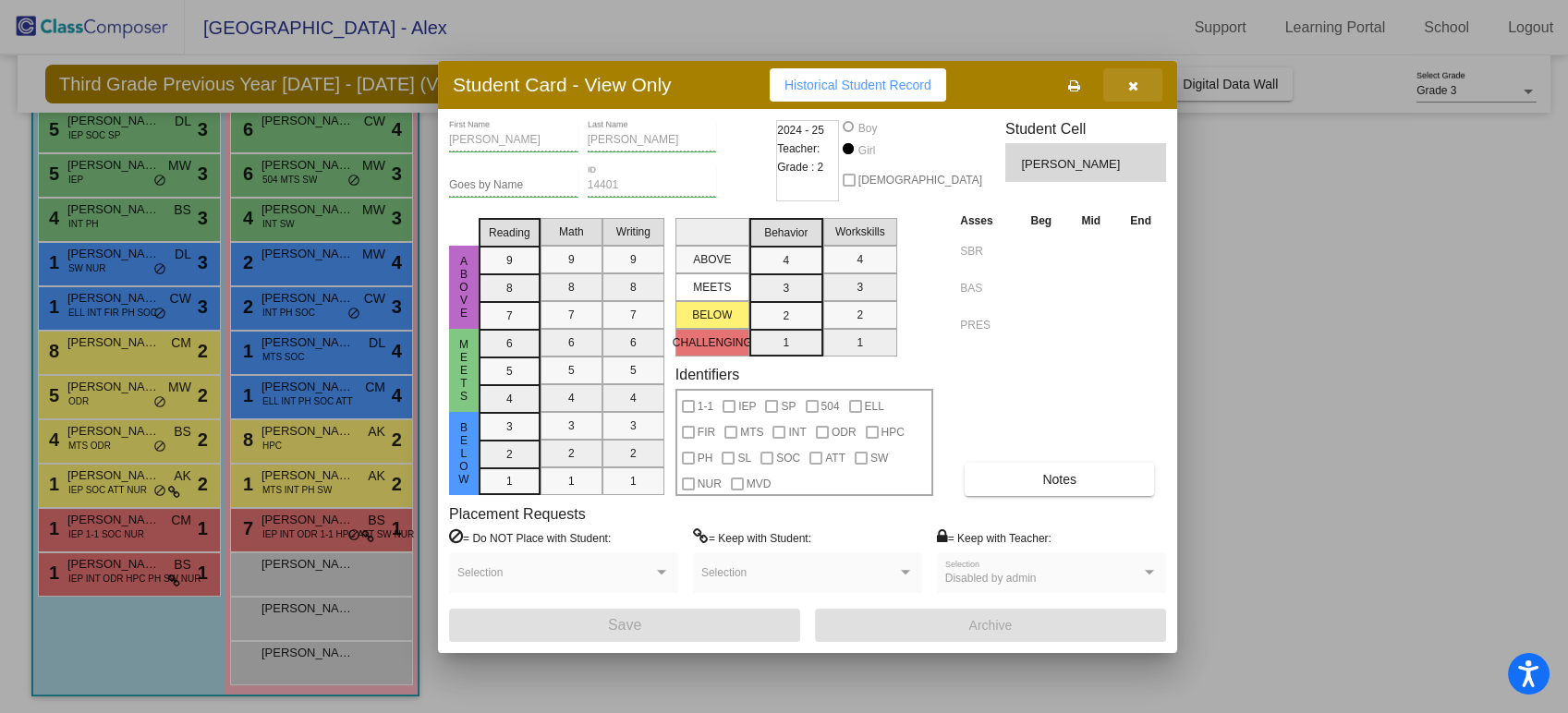
click at [1131, 86] on icon "button" at bounding box center [1133, 86] width 10 height 13
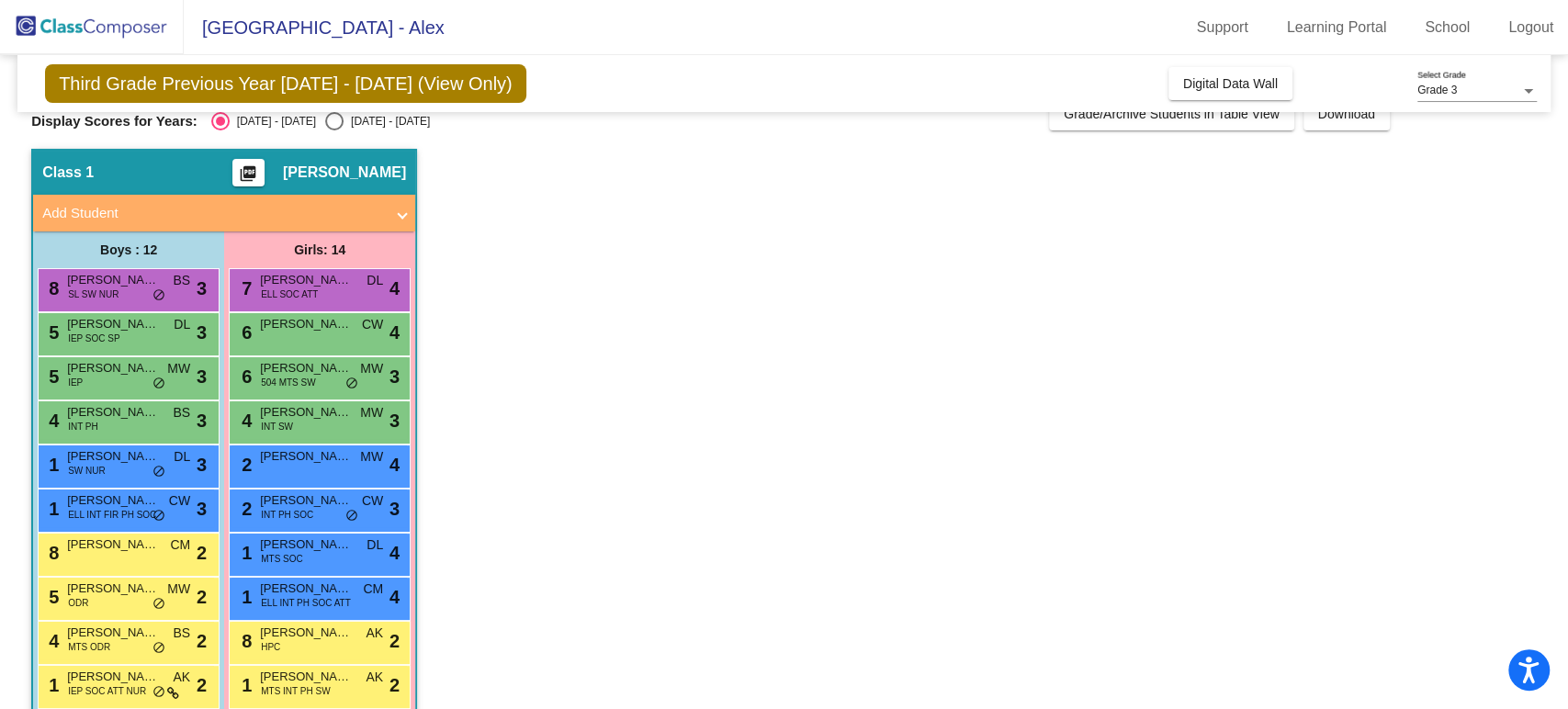
scroll to position [0, 0]
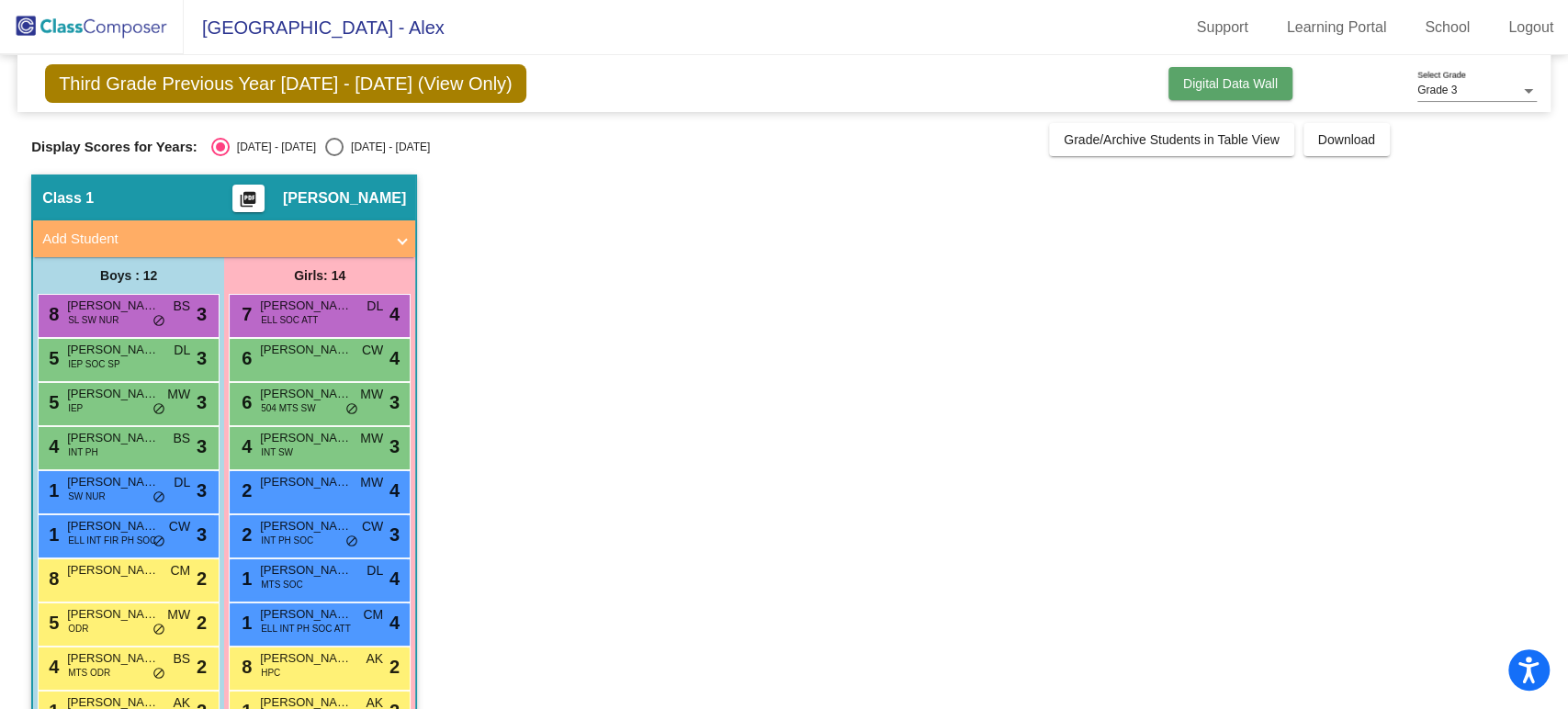
click at [1198, 86] on span "Digital Data Wall" at bounding box center [1230, 84] width 95 height 15
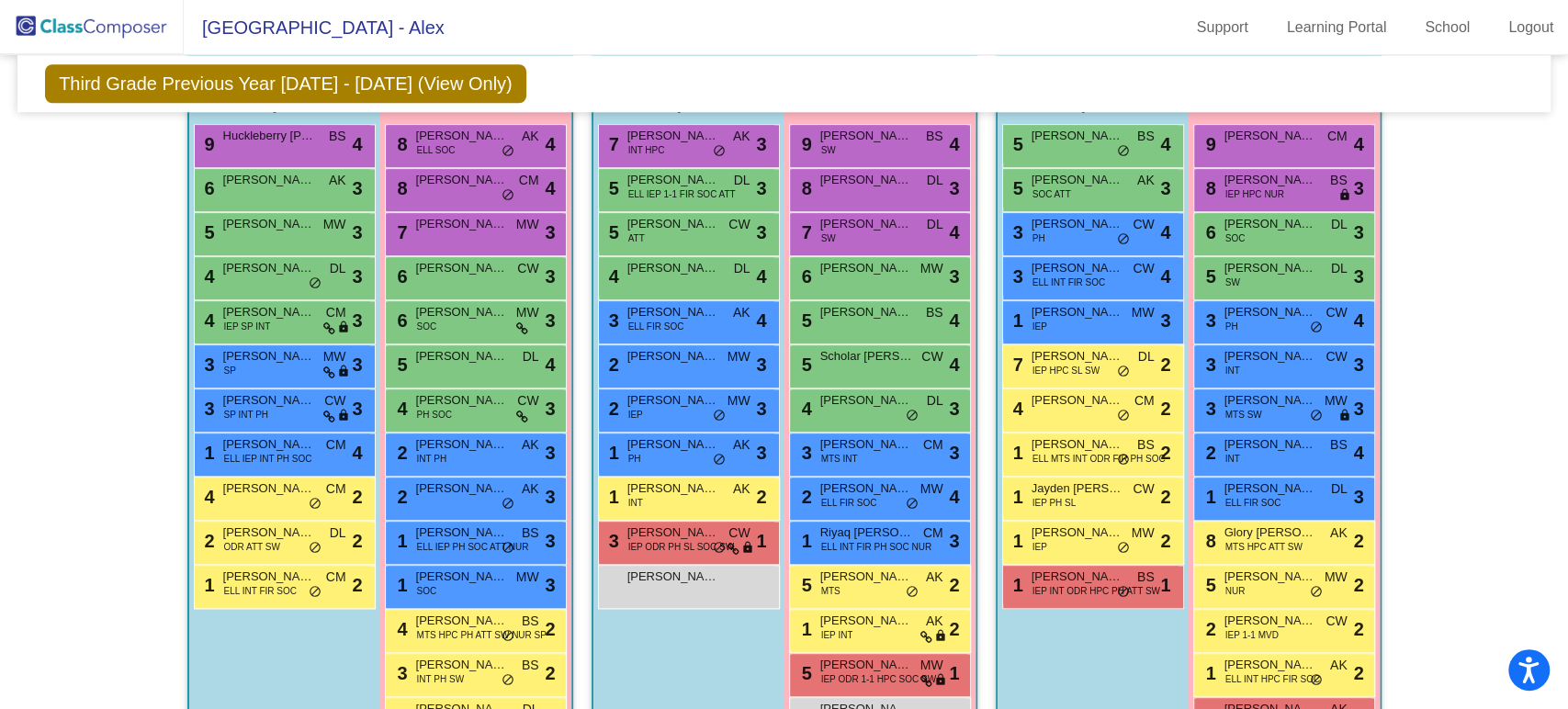
scroll to position [1249, 0]
click at [1055, 151] on div "5 [PERSON_NAME] BS lock do_not_disturb_alt 4" at bounding box center [1090, 143] width 175 height 38
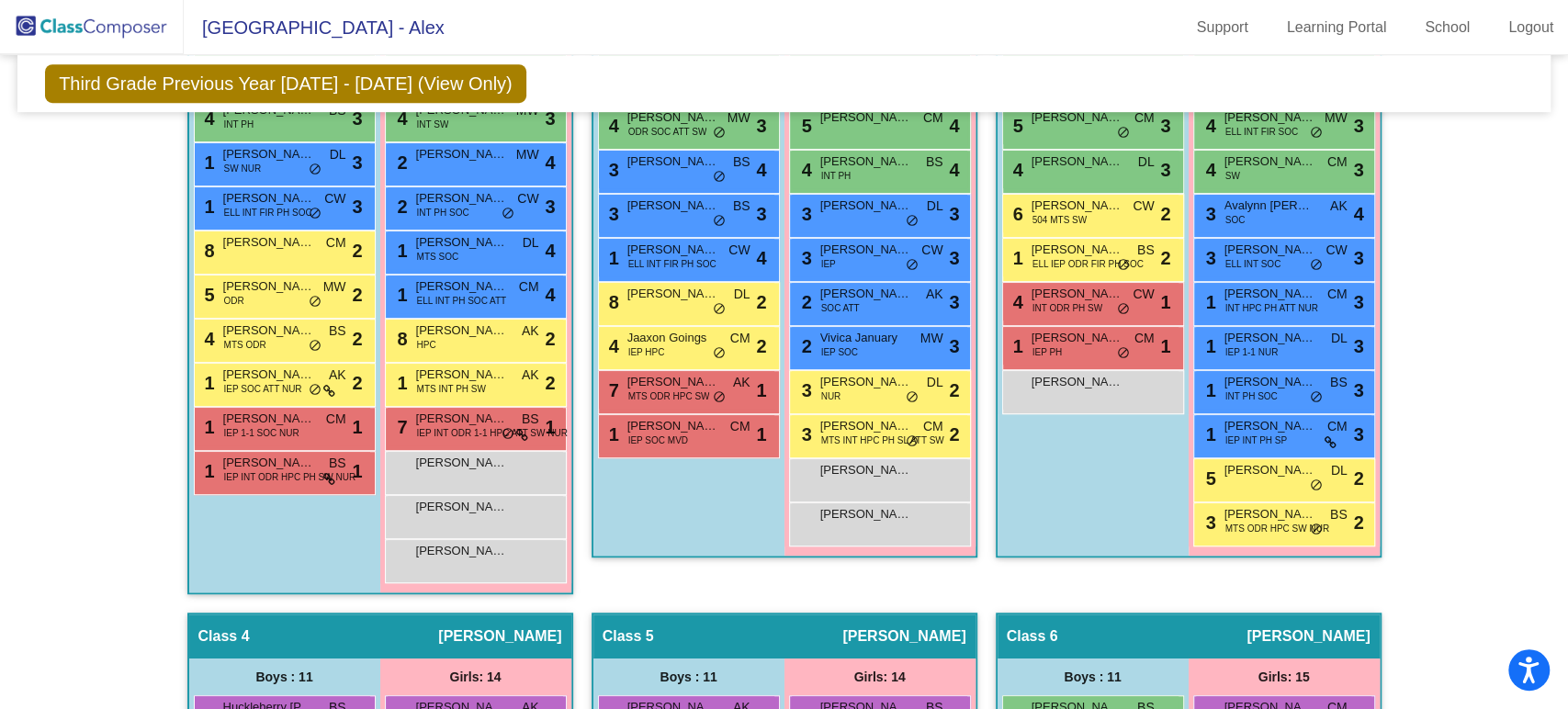
click at [1447, 532] on div "Hallway - Hallway Class picture_as_pdf Add Student First Name Last Name Student…" at bounding box center [784, 616] width 1506 height 1540
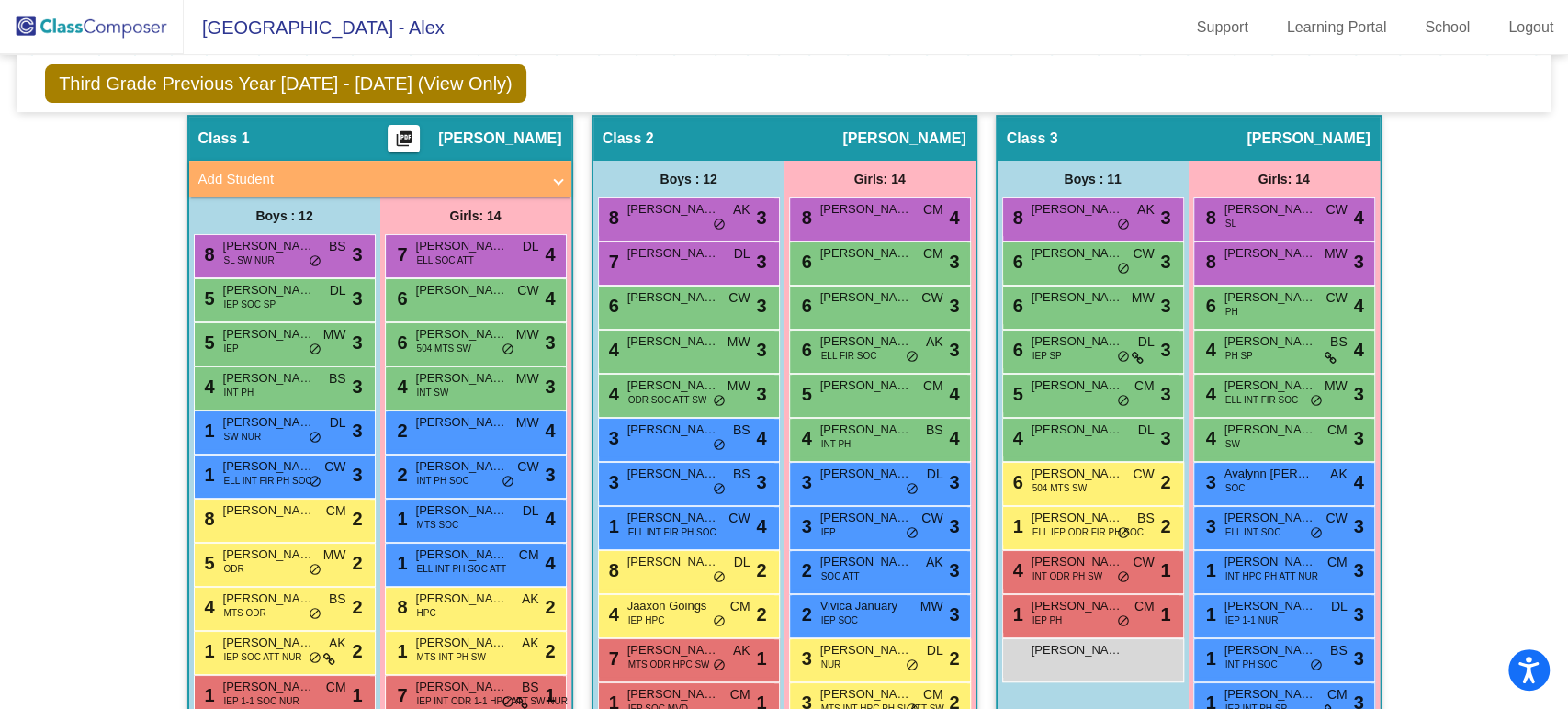
scroll to position [0, 0]
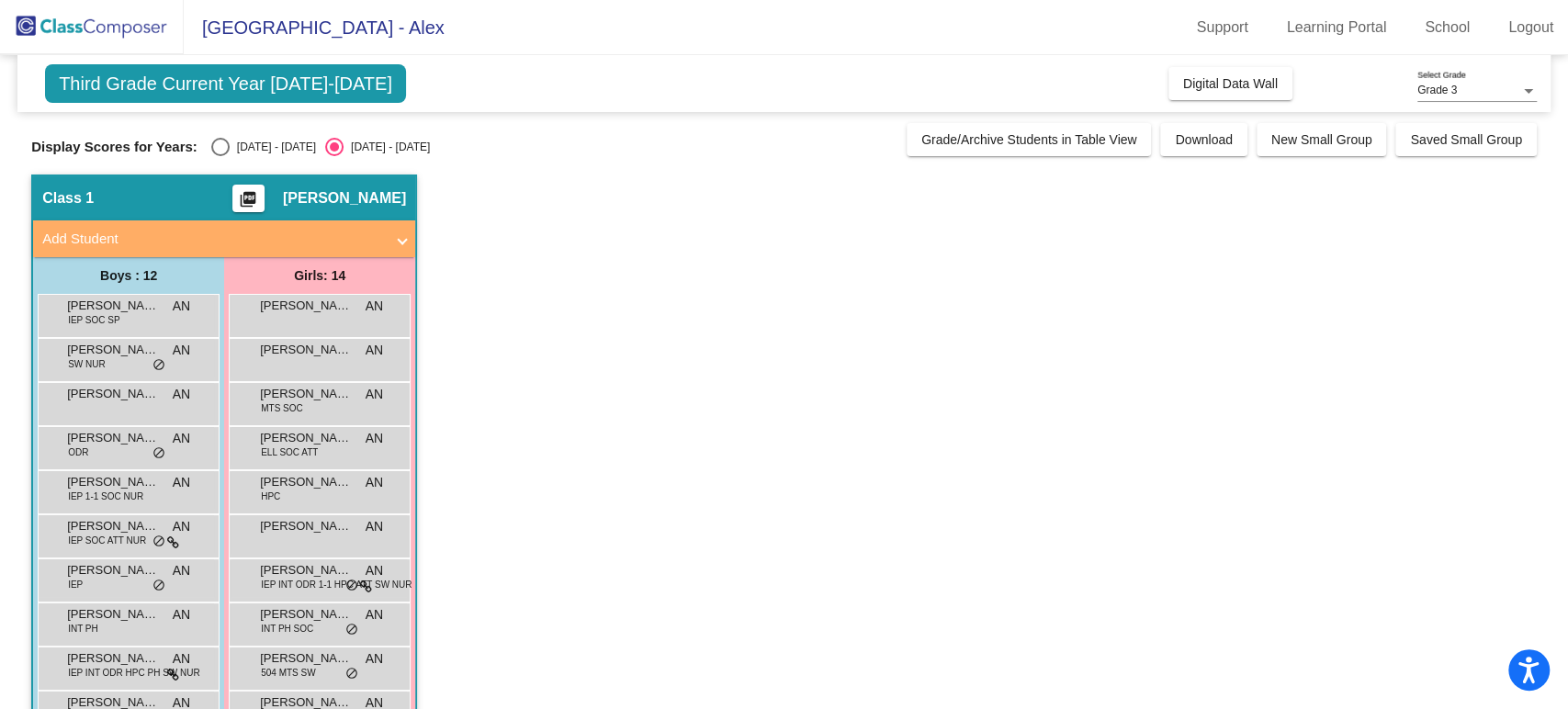
click at [258, 149] on div "[DATE] - [DATE]" at bounding box center [273, 147] width 86 height 16
click at [220, 156] on input "[DATE] - [DATE]" at bounding box center [220, 156] width 1 height 1
radio input "true"
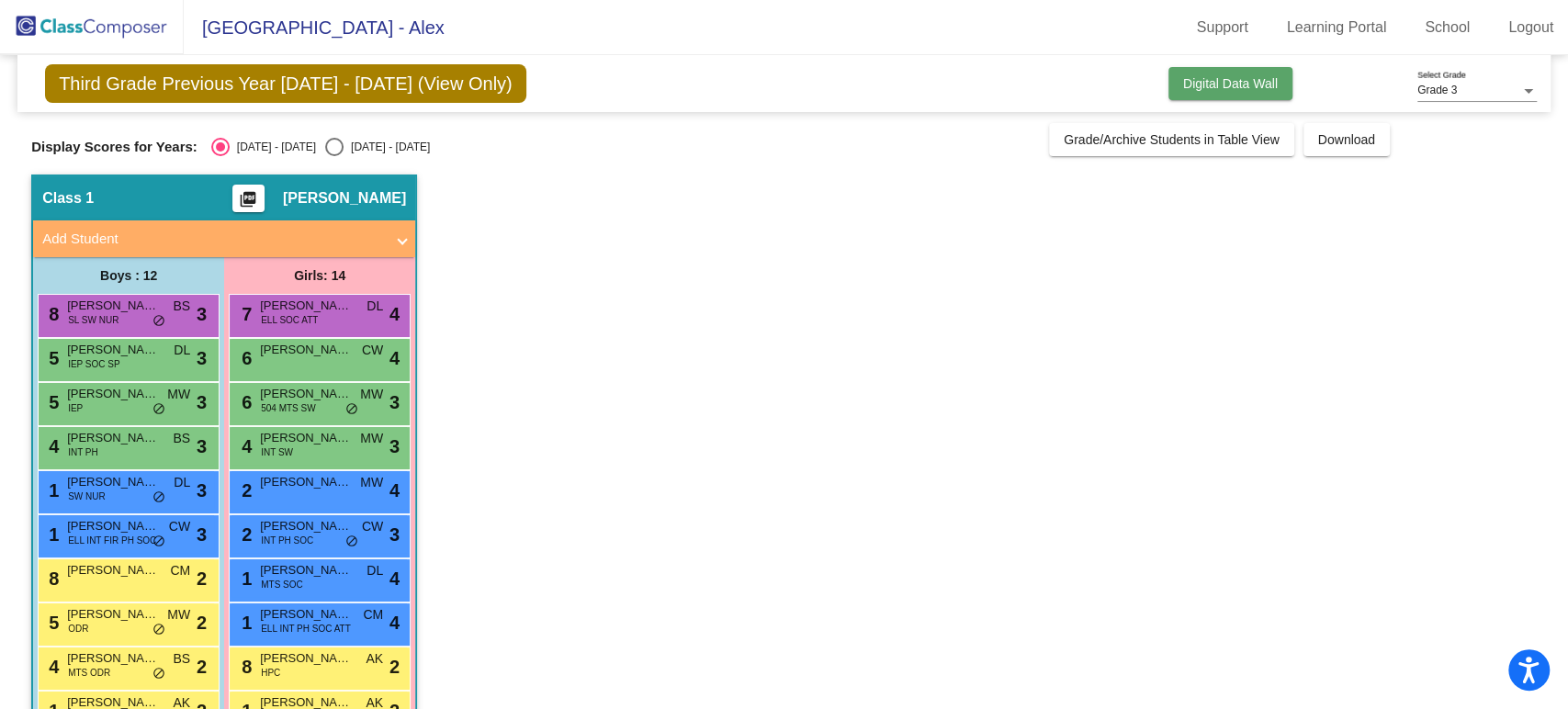
click at [1171, 81] on button "Digital Data Wall" at bounding box center [1230, 83] width 124 height 33
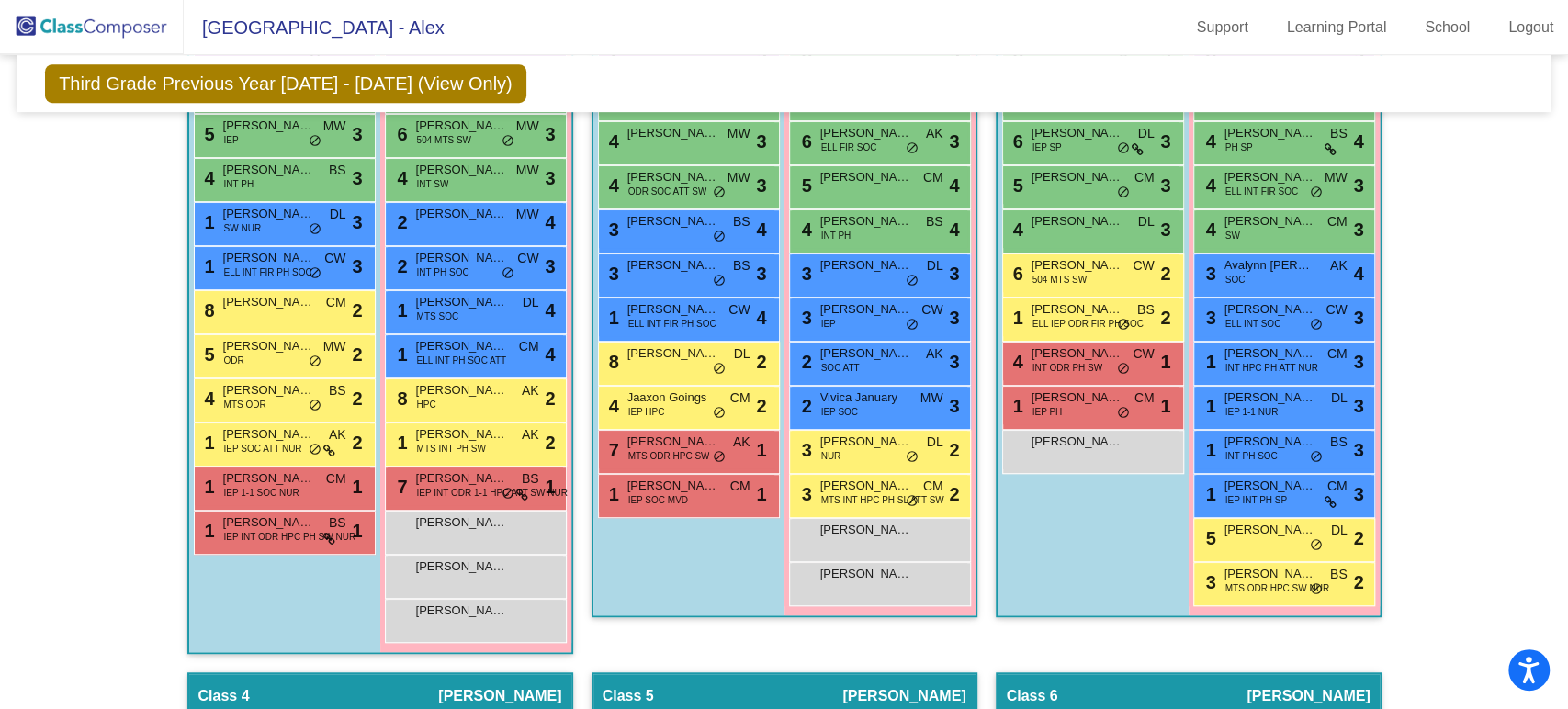
scroll to position [714, 0]
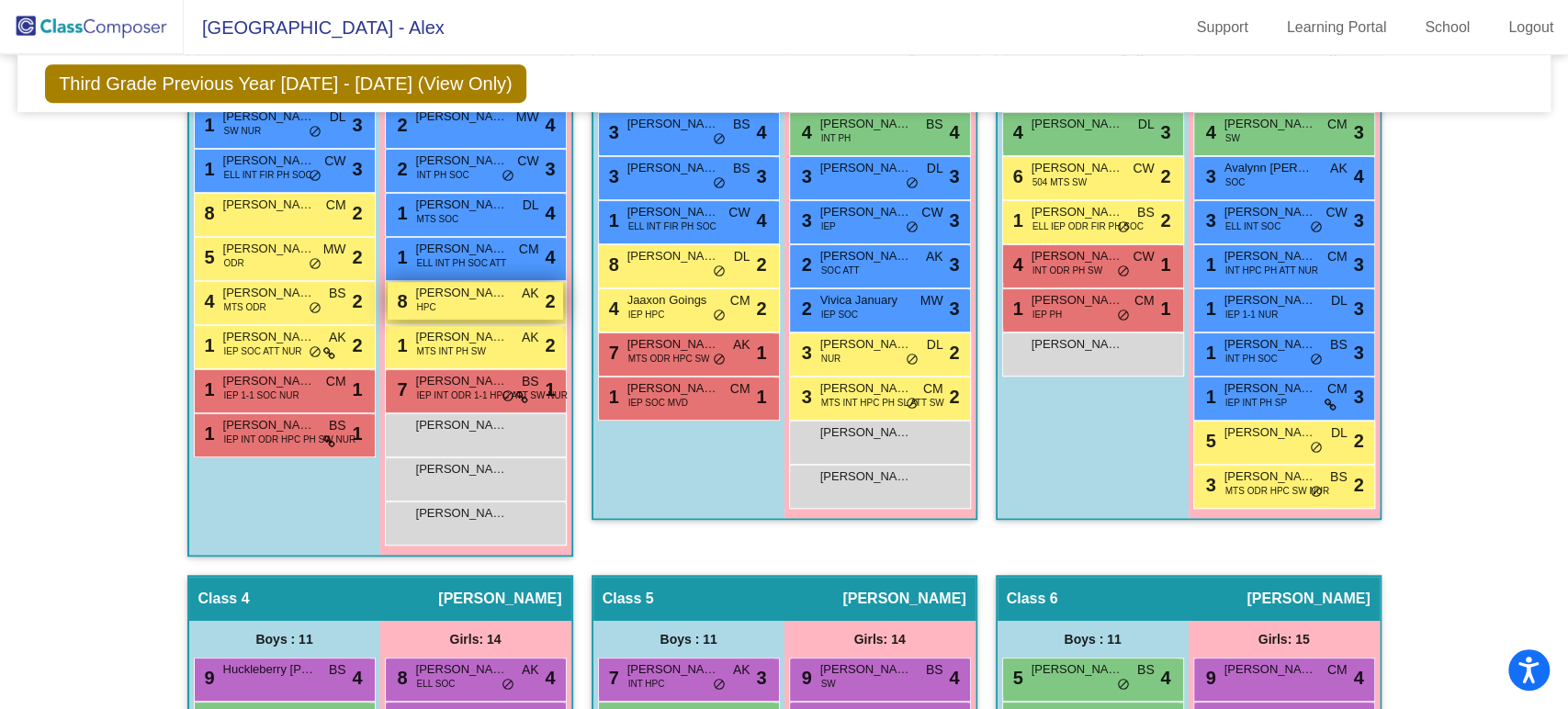
click at [475, 304] on div "8 [PERSON_NAME] HPC AK lock do_not_disturb_alt 2" at bounding box center [475, 301] width 175 height 38
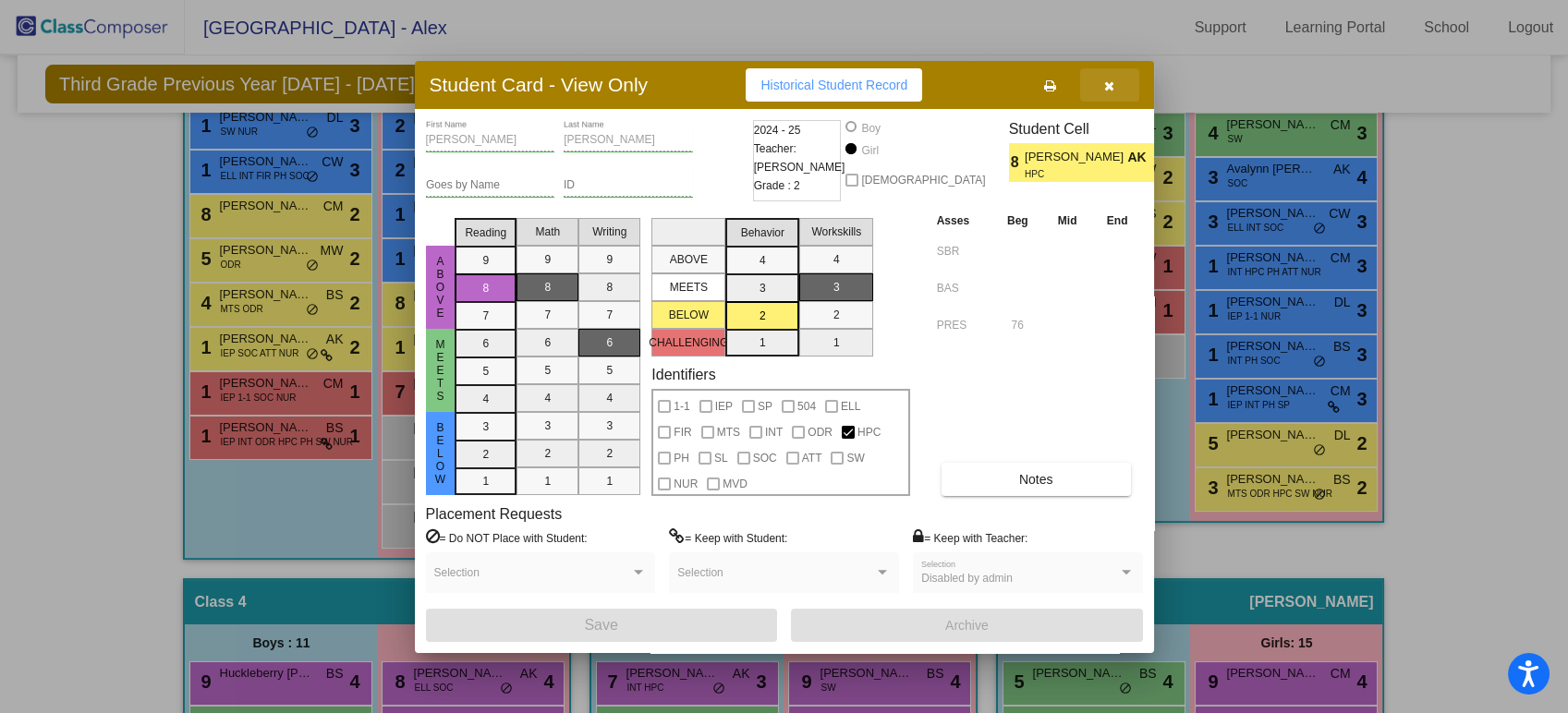
click at [1109, 79] on icon "button" at bounding box center [1109, 86] width 10 height 13
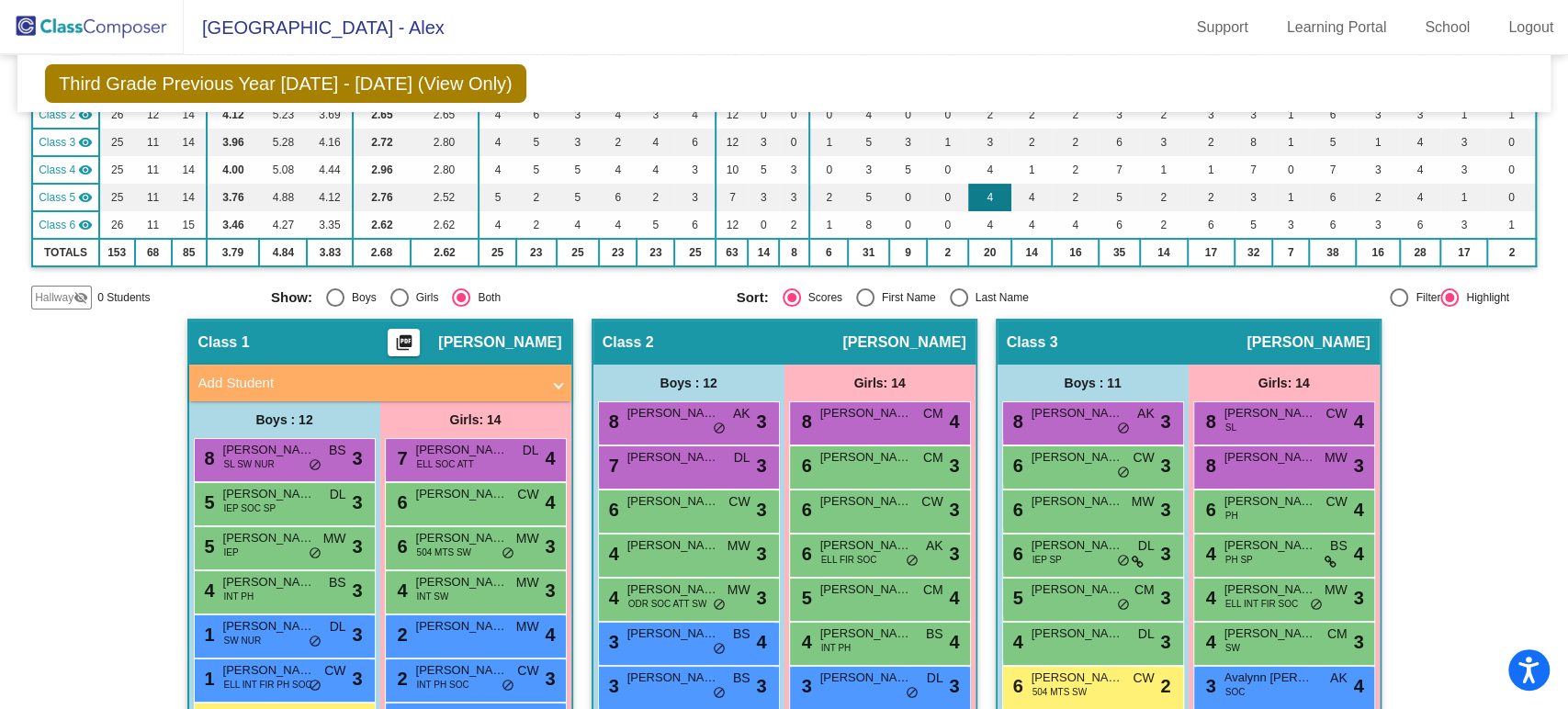
scroll to position [0, 0]
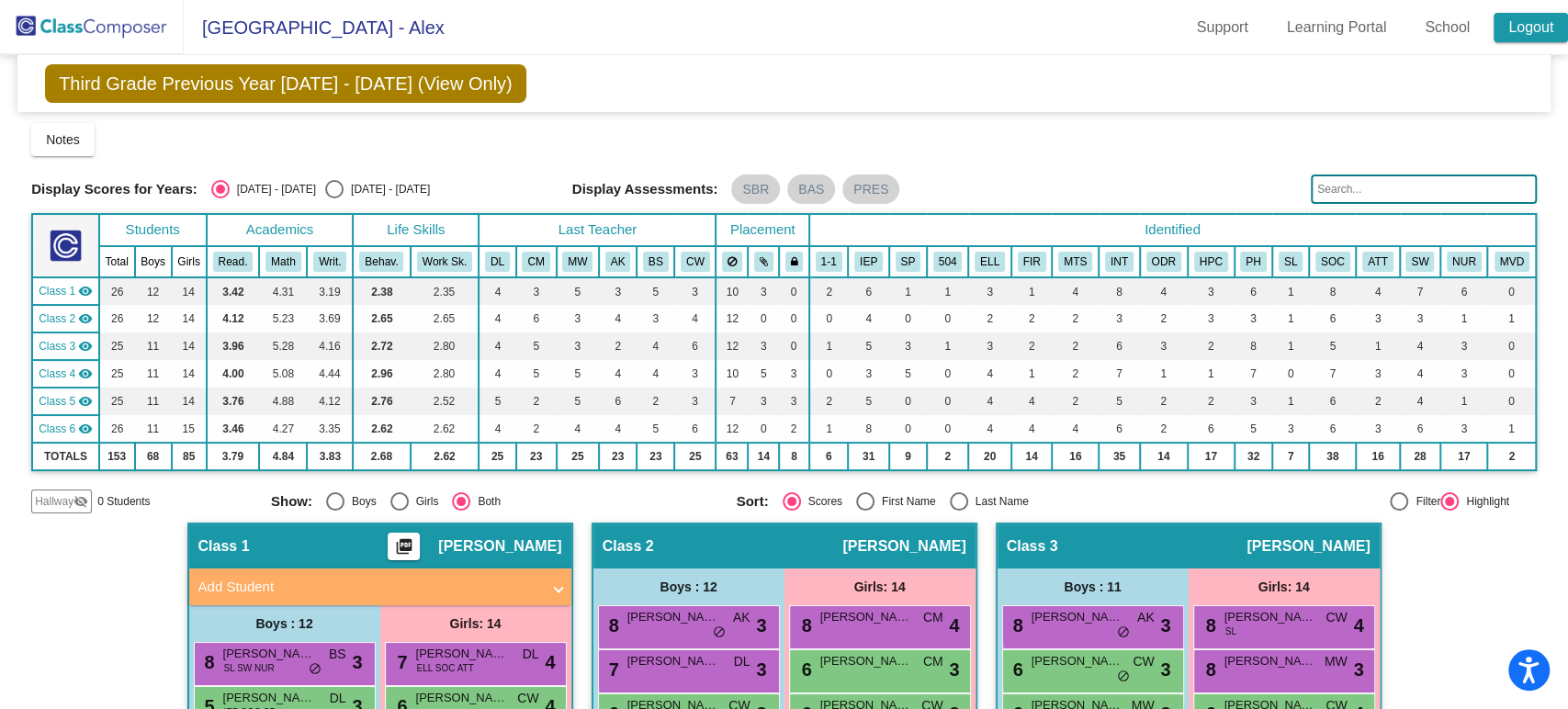
click at [1537, 19] on link "Logout" at bounding box center [1531, 27] width 75 height 29
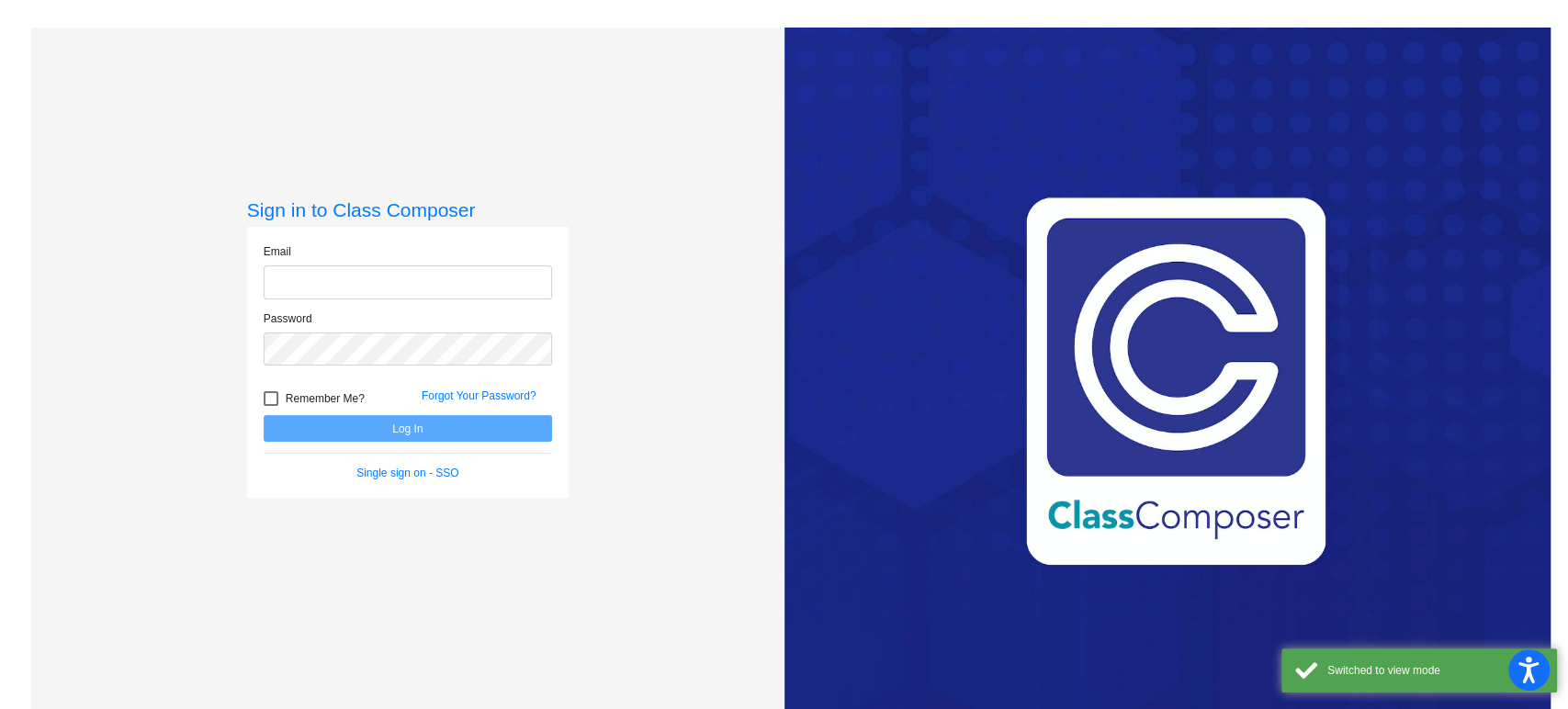
type input "[EMAIL_ADDRESS][DOMAIN_NAME]"
